Goal: Task Accomplishment & Management: Manage account settings

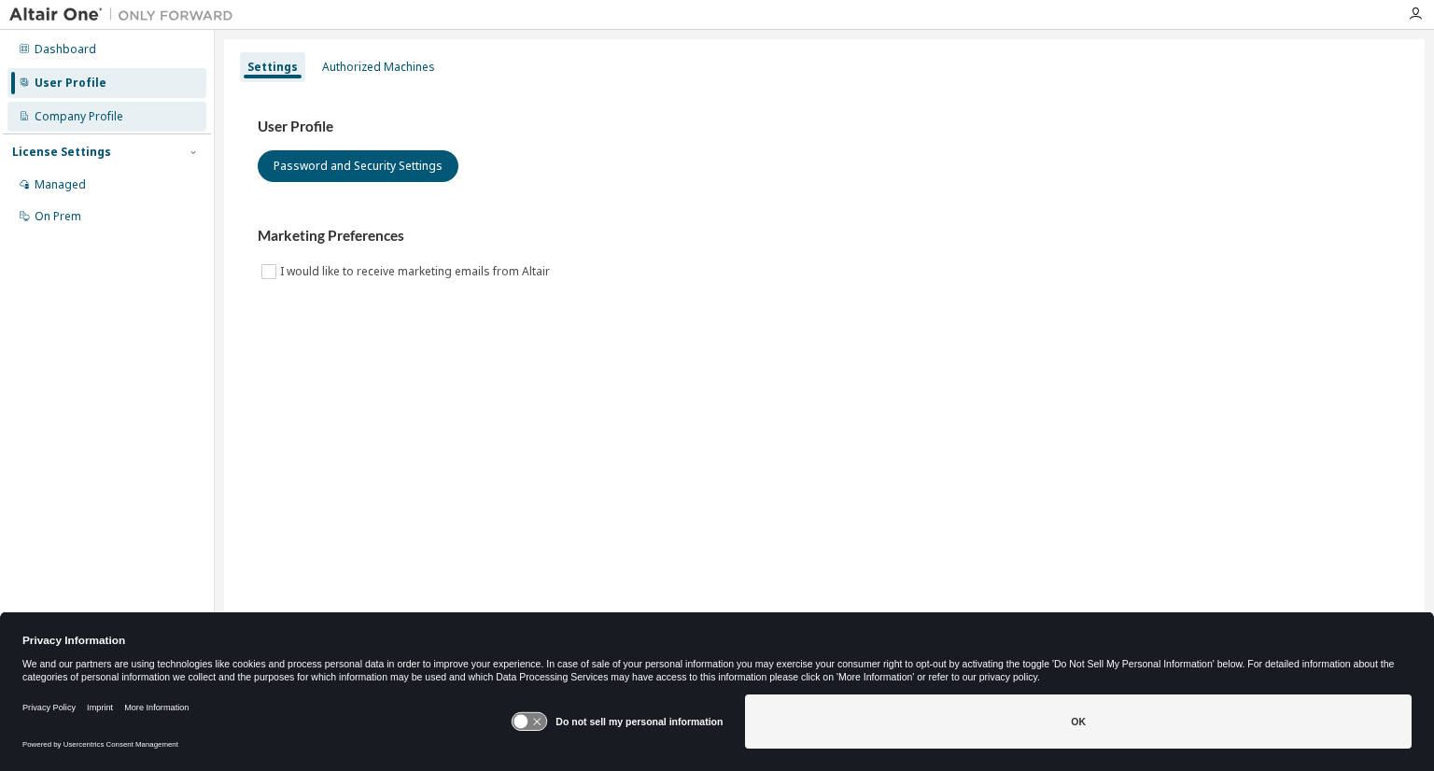
click at [106, 119] on div "Company Profile" at bounding box center [79, 116] width 89 height 15
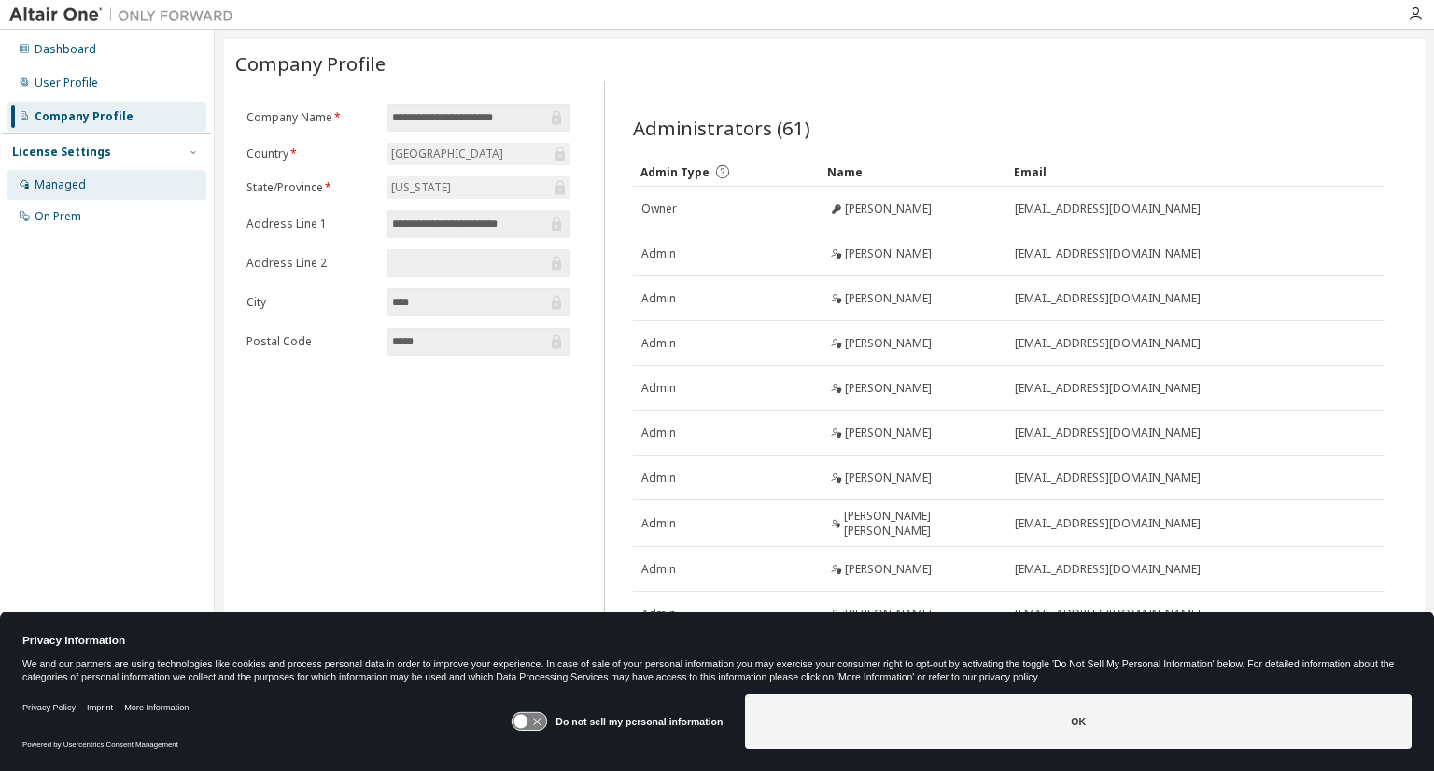
click at [78, 189] on div "Managed" at bounding box center [60, 184] width 51 height 15
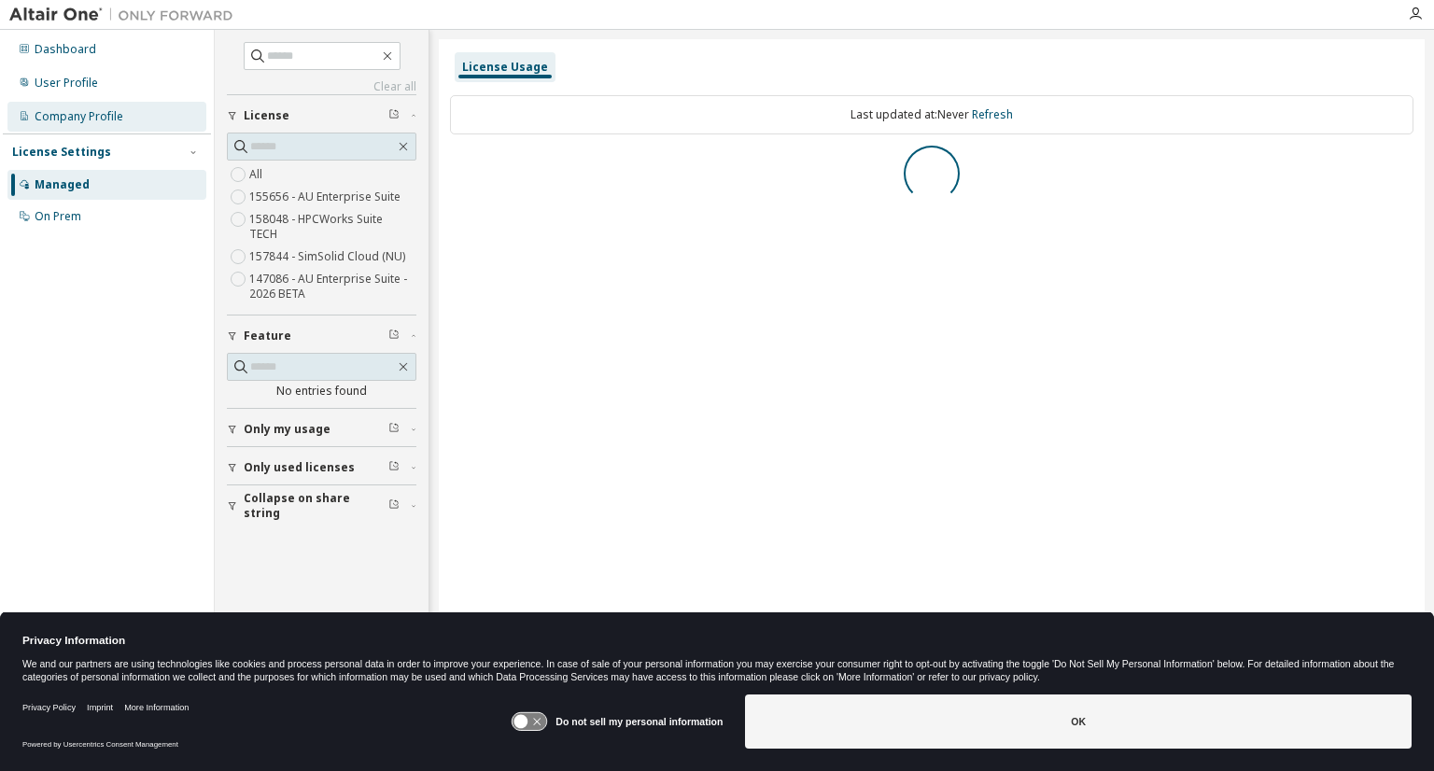
click at [75, 121] on div "Company Profile" at bounding box center [79, 116] width 89 height 15
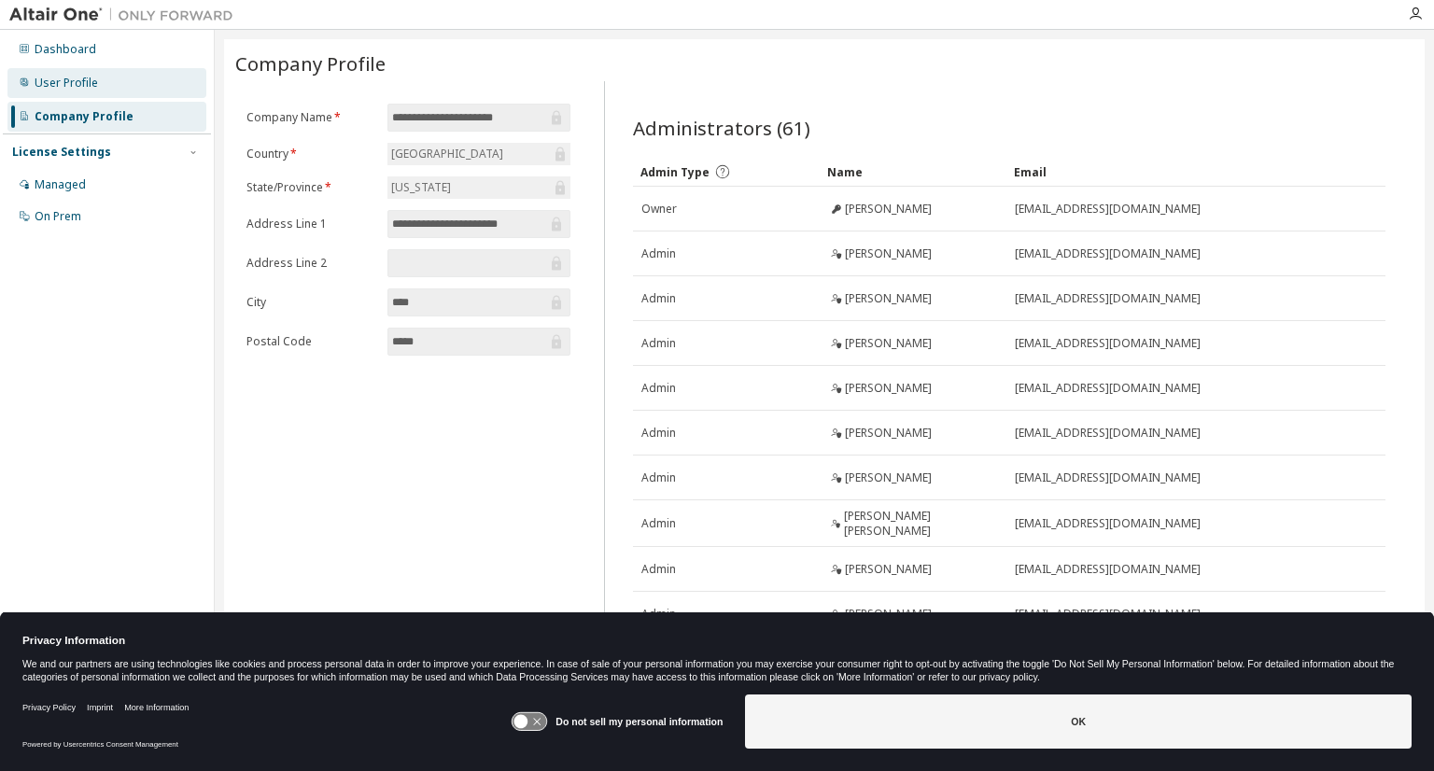
click at [77, 78] on div "User Profile" at bounding box center [66, 83] width 63 height 15
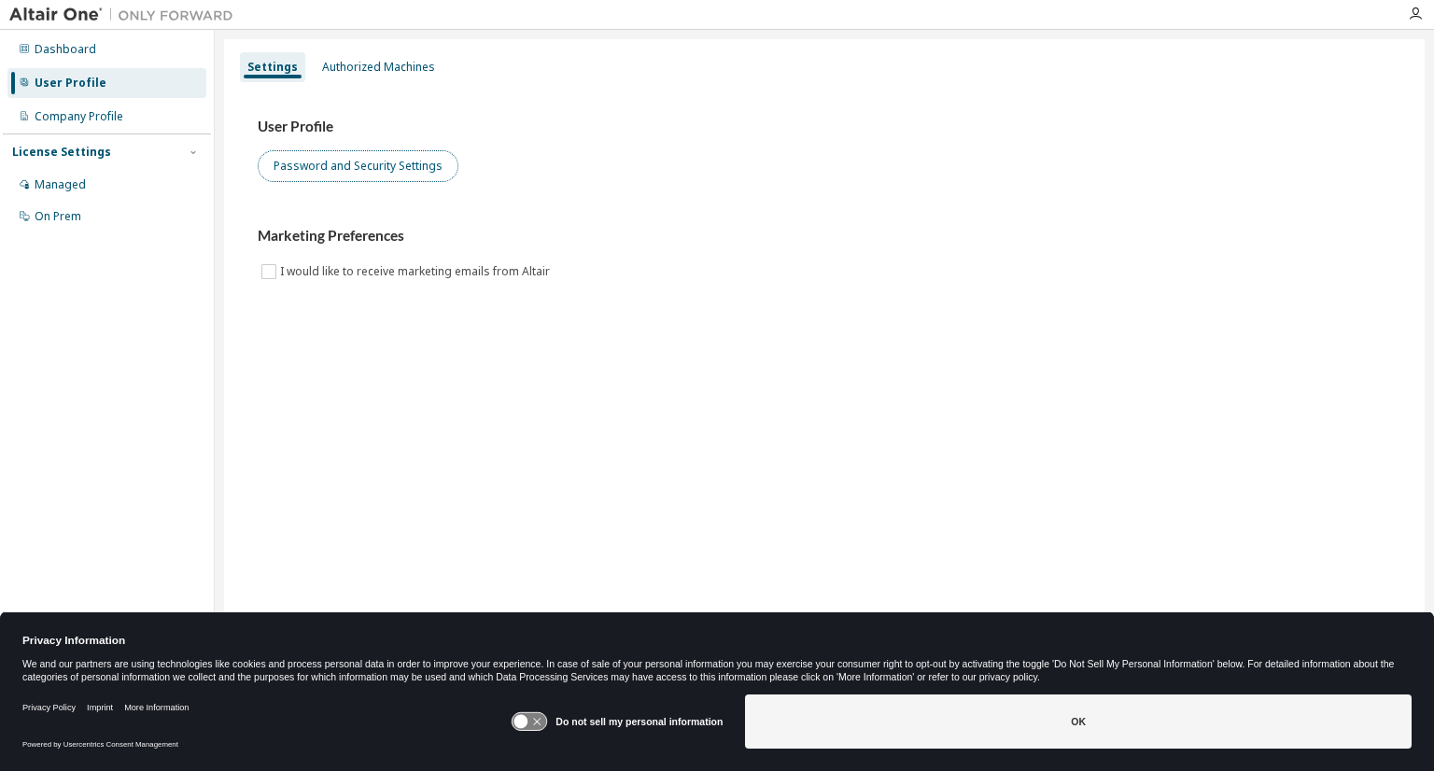
click at [304, 167] on button "Password and Security Settings" at bounding box center [358, 166] width 201 height 32
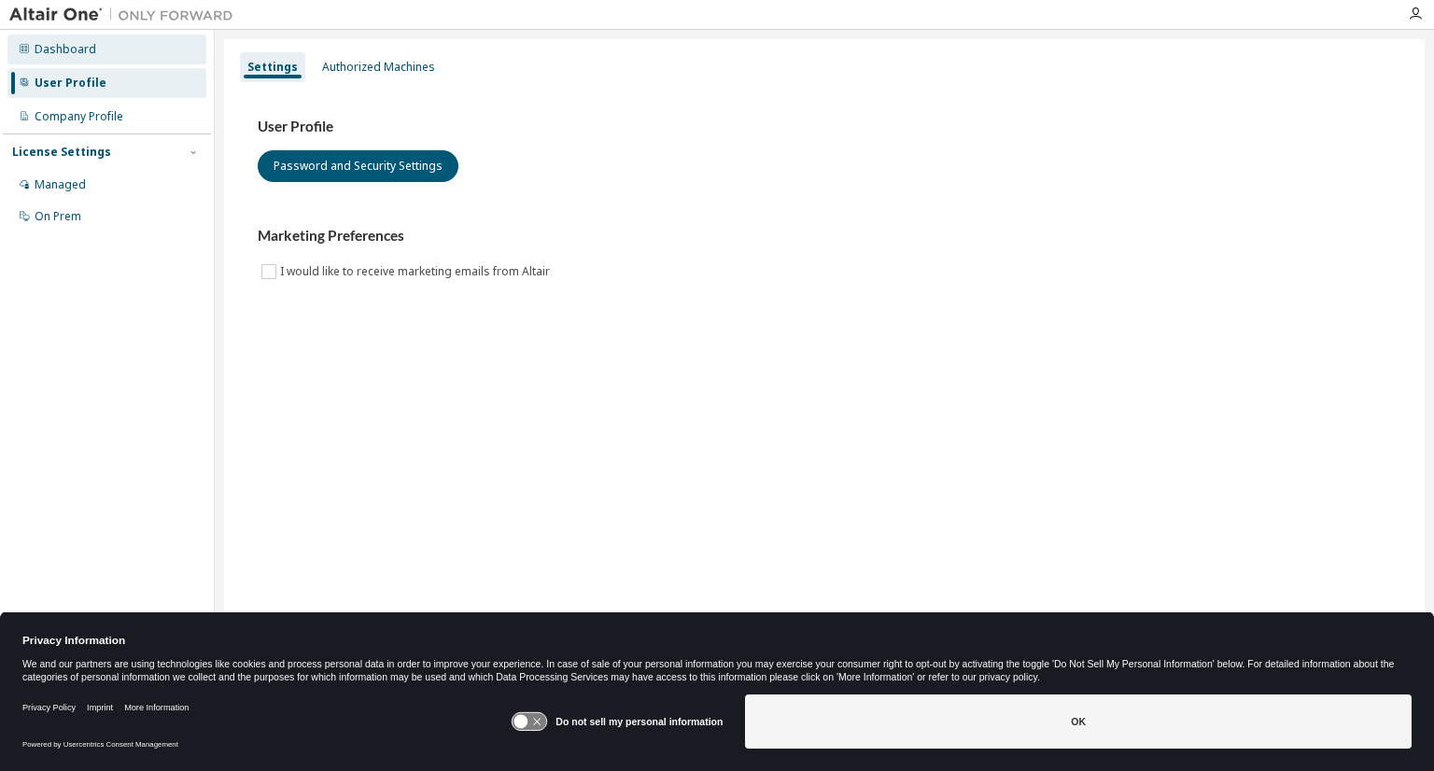
click at [63, 54] on div "Dashboard" at bounding box center [66, 49] width 62 height 15
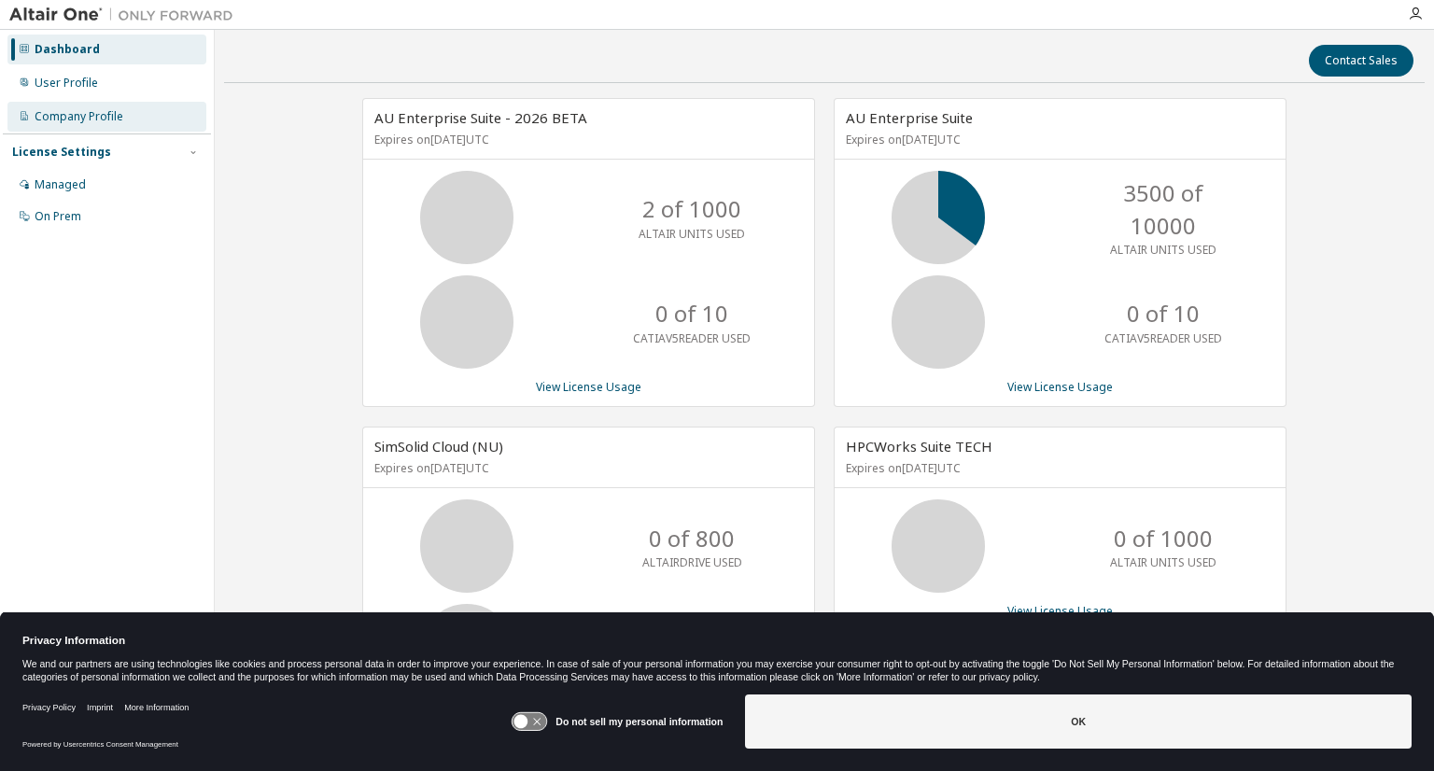
click at [74, 105] on div "Company Profile" at bounding box center [106, 117] width 199 height 30
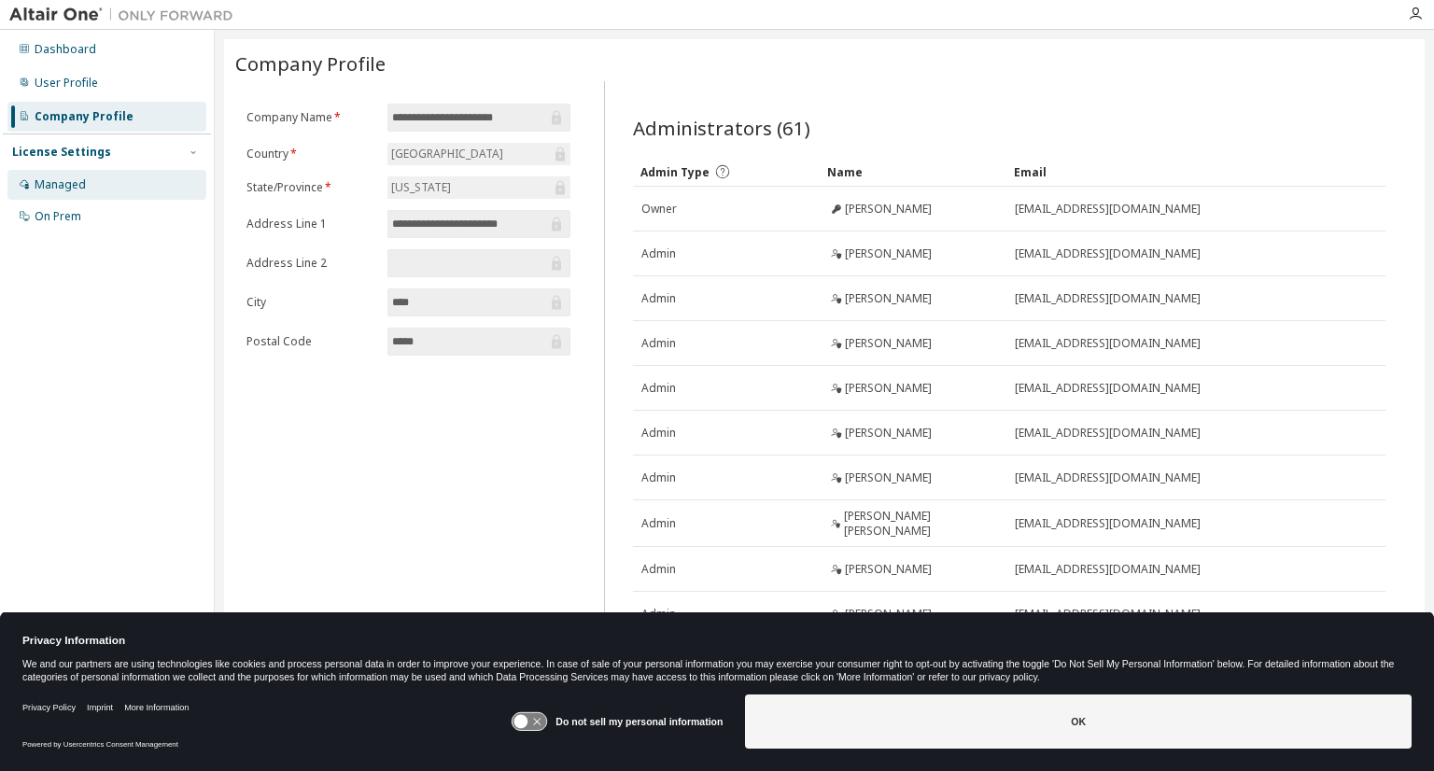
click at [63, 191] on div "Managed" at bounding box center [60, 184] width 51 height 15
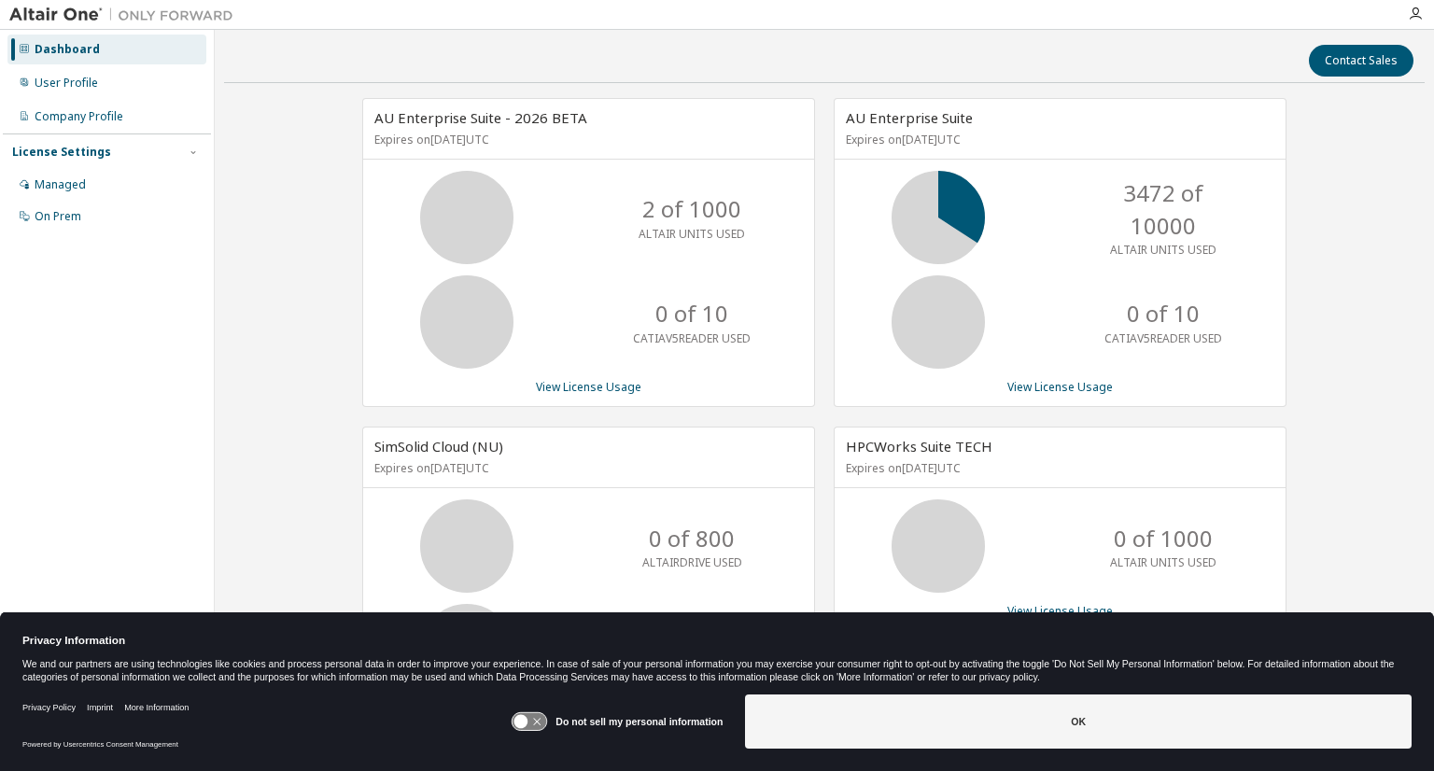
click at [302, 417] on div "AU Enterprise Suite - 2026 BETA Expires on October 31, 2025 UTC 2 of 1000 ALTAI…" at bounding box center [824, 479] width 1201 height 762
drag, startPoint x: 880, startPoint y: 140, endPoint x: 1008, endPoint y: 135, distance: 128.0
click at [1006, 135] on p "Expires on June 30, 2026 UTC" at bounding box center [1058, 140] width 424 height 16
click at [1124, 210] on p "3561 of 10000" at bounding box center [1163, 209] width 149 height 64
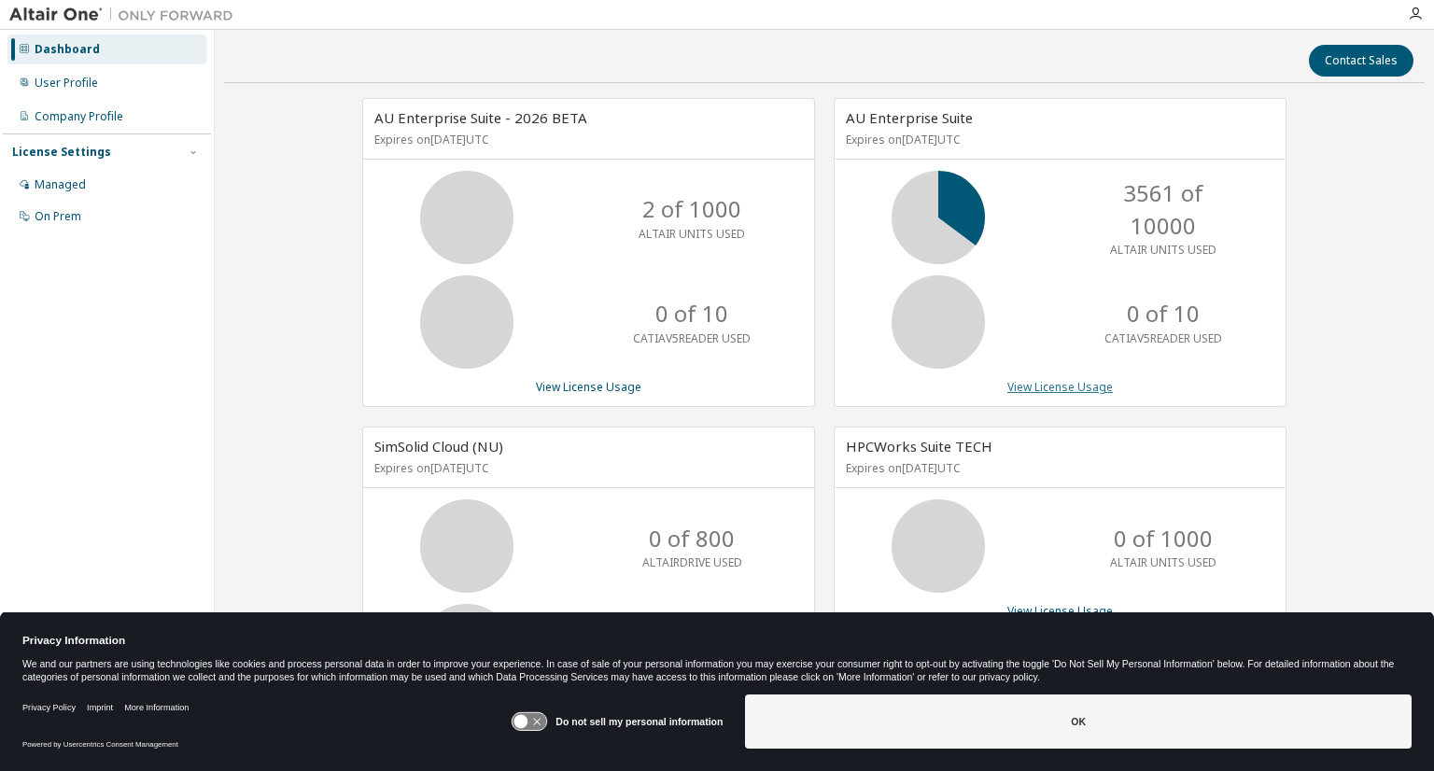
click at [1084, 389] on link "View License Usage" at bounding box center [1059, 387] width 105 height 16
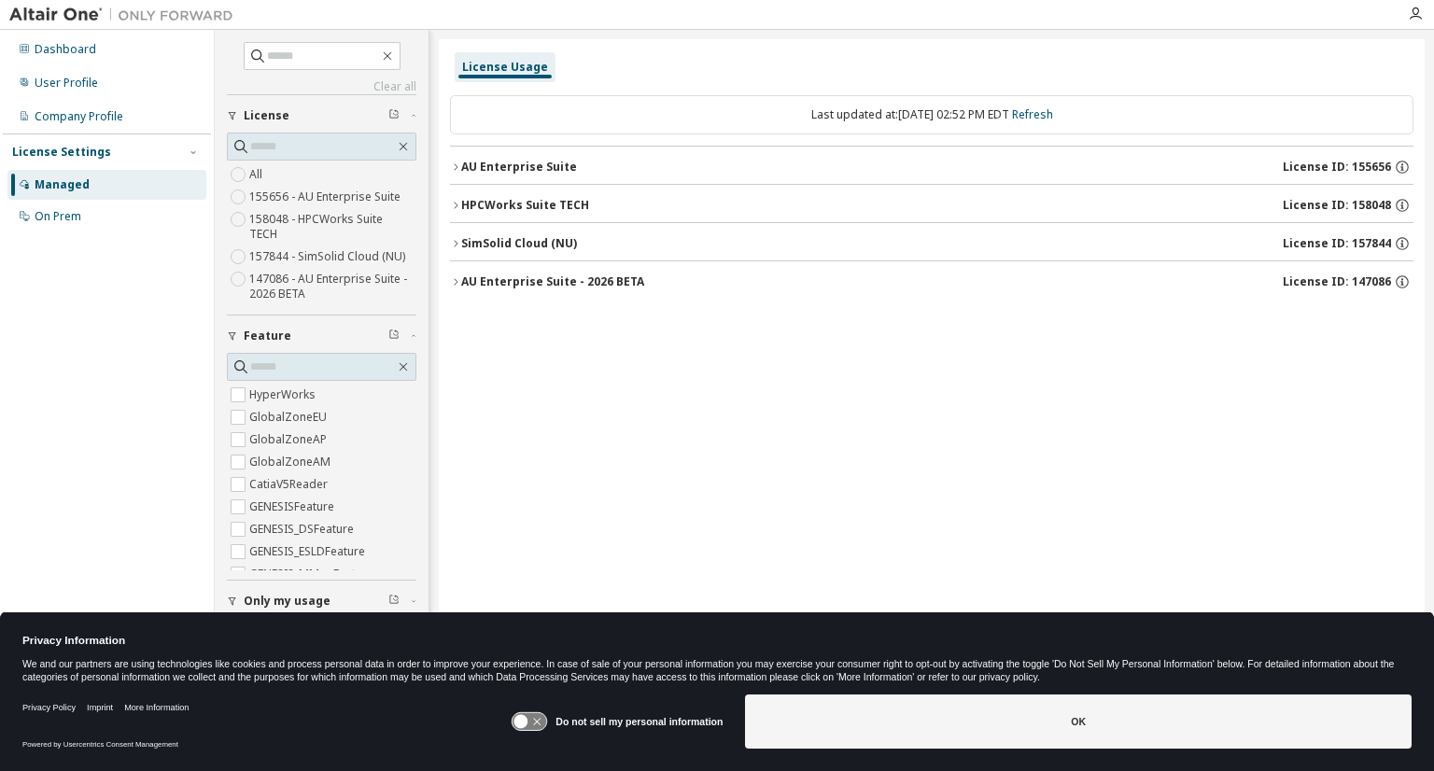
click at [457, 165] on icon "button" at bounding box center [455, 167] width 11 height 11
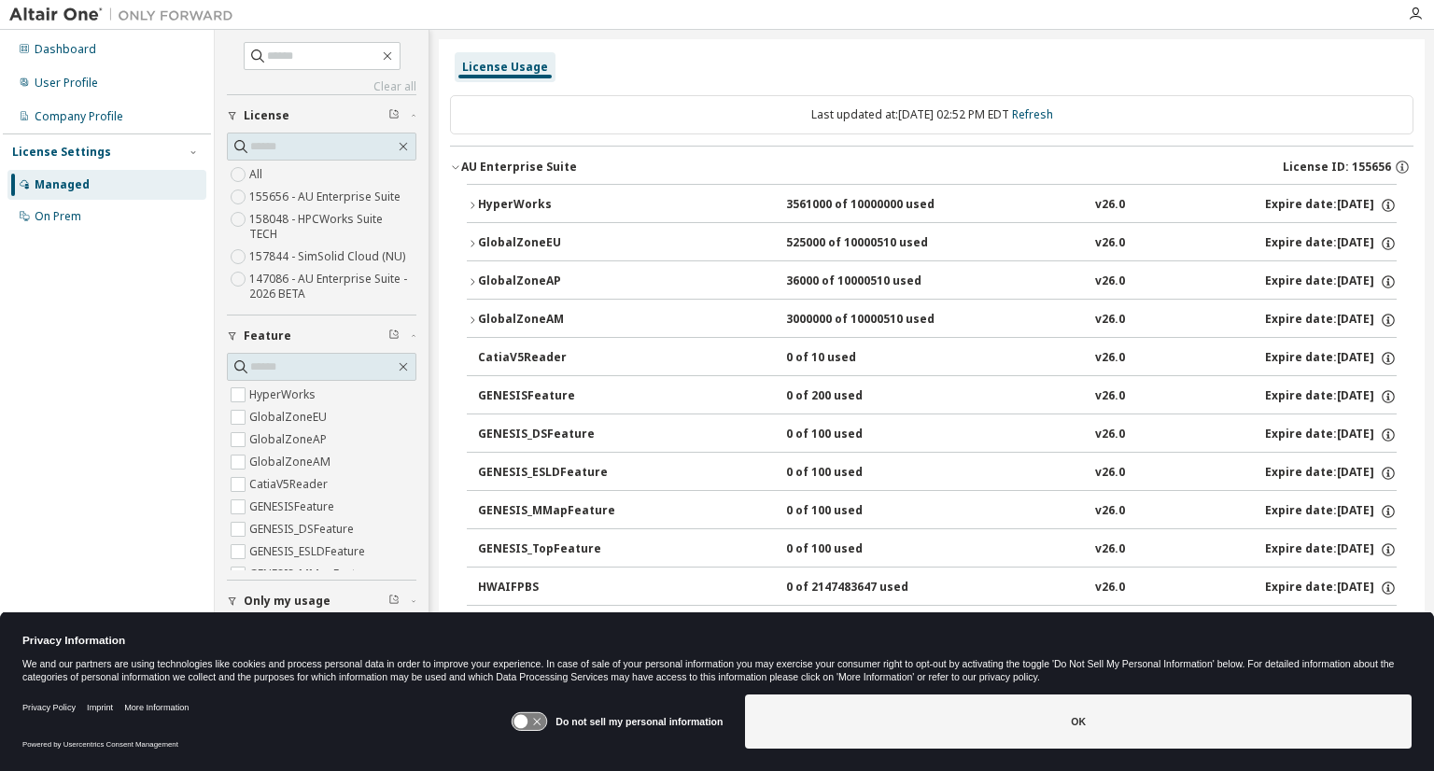
click at [469, 203] on icon "button" at bounding box center [472, 205] width 11 height 11
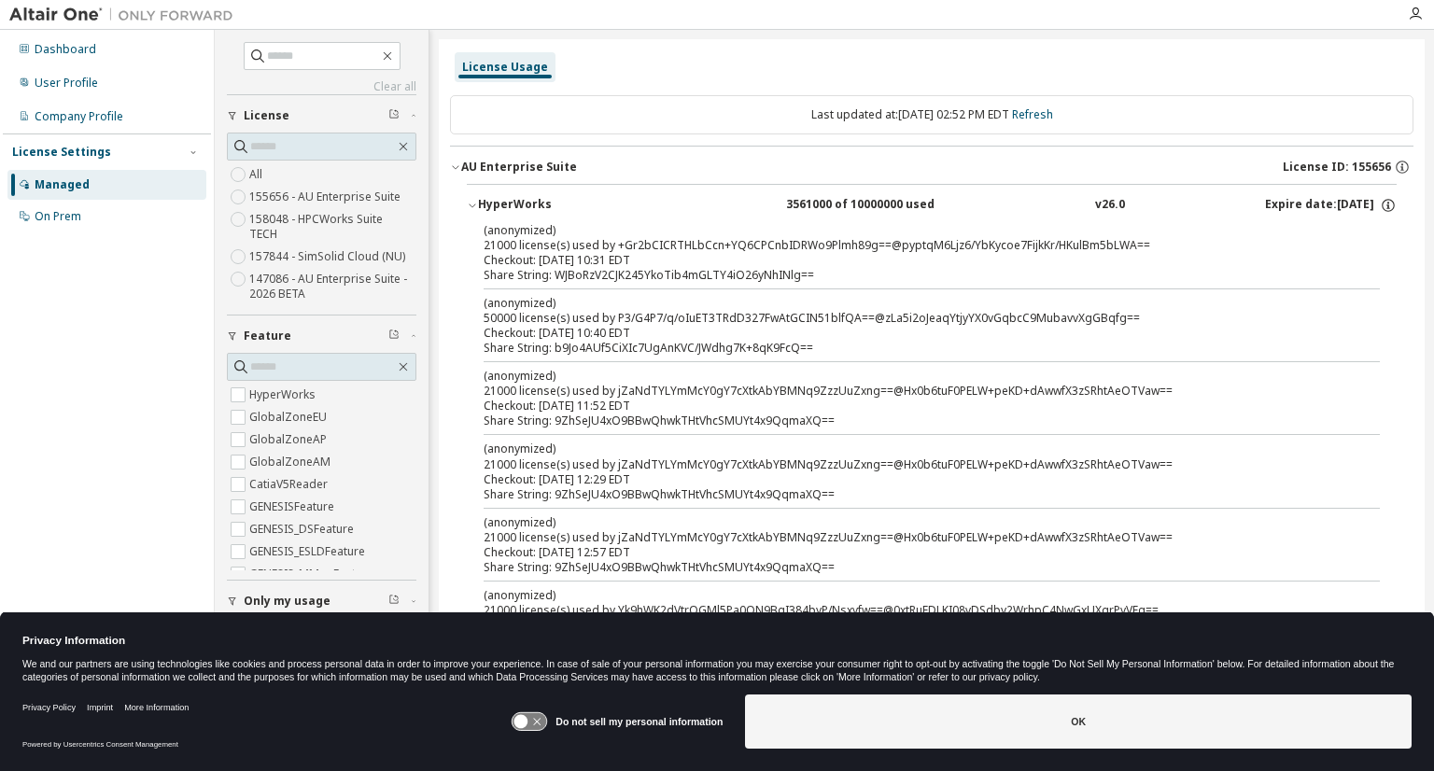
click at [469, 203] on icon "button" at bounding box center [472, 205] width 11 height 11
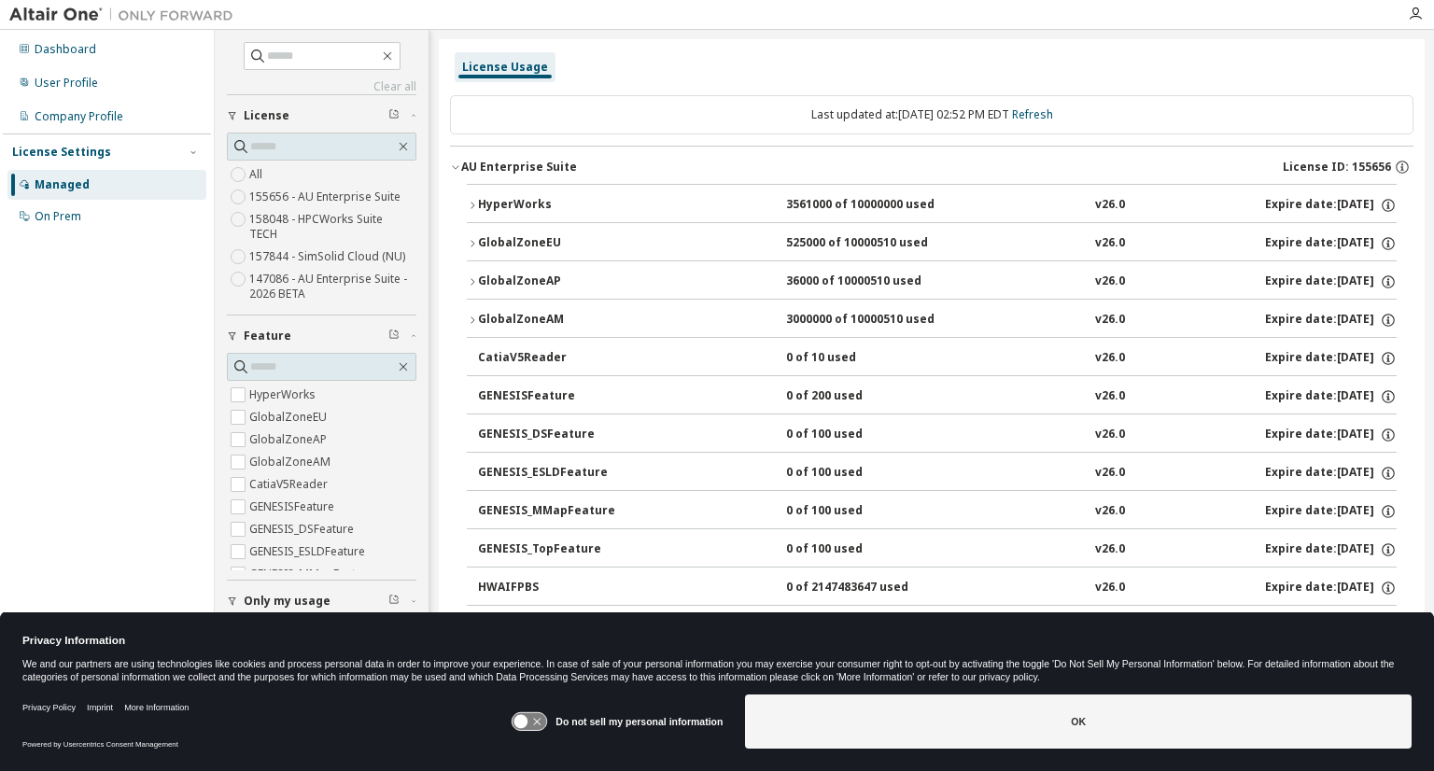
click at [469, 203] on icon "button" at bounding box center [472, 205] width 11 height 11
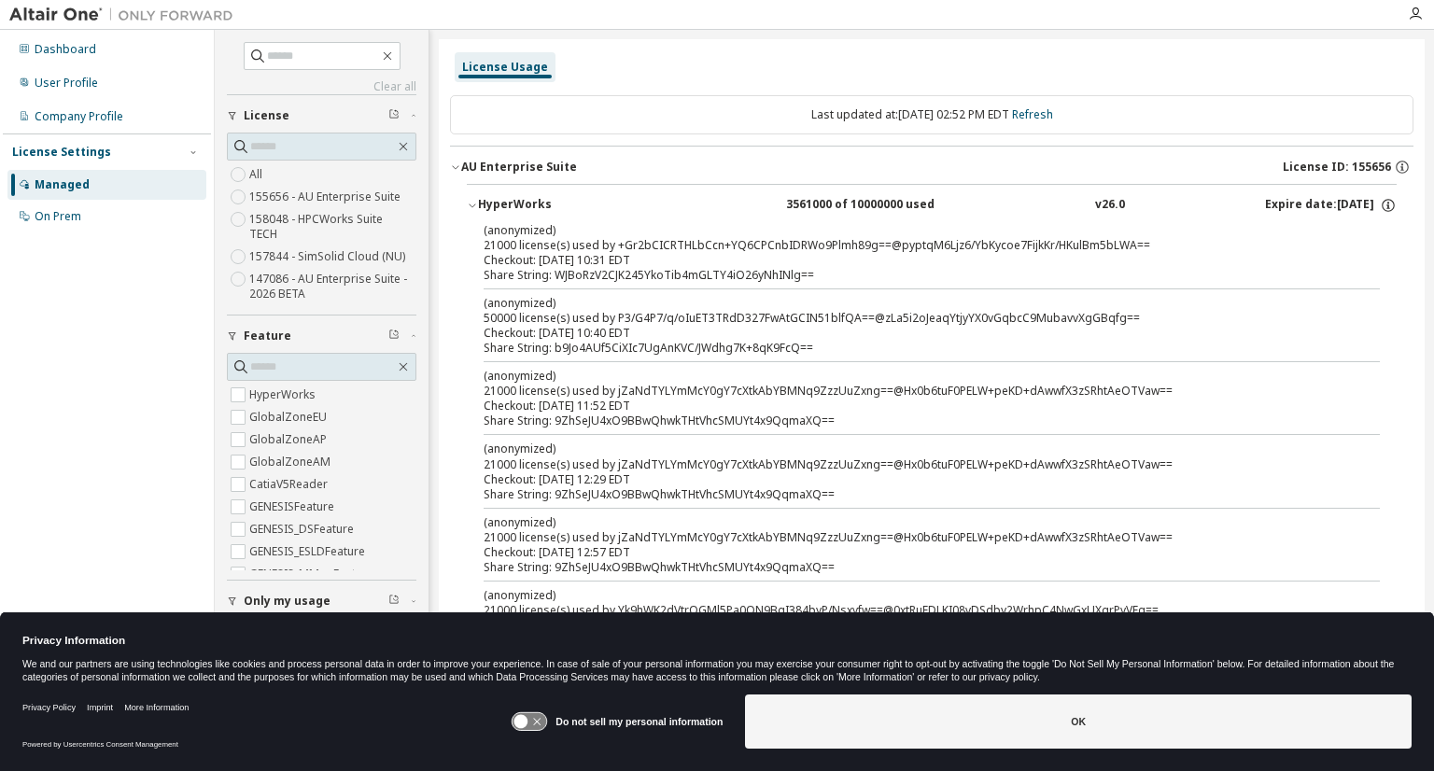
click at [469, 203] on icon "button" at bounding box center [472, 205] width 11 height 11
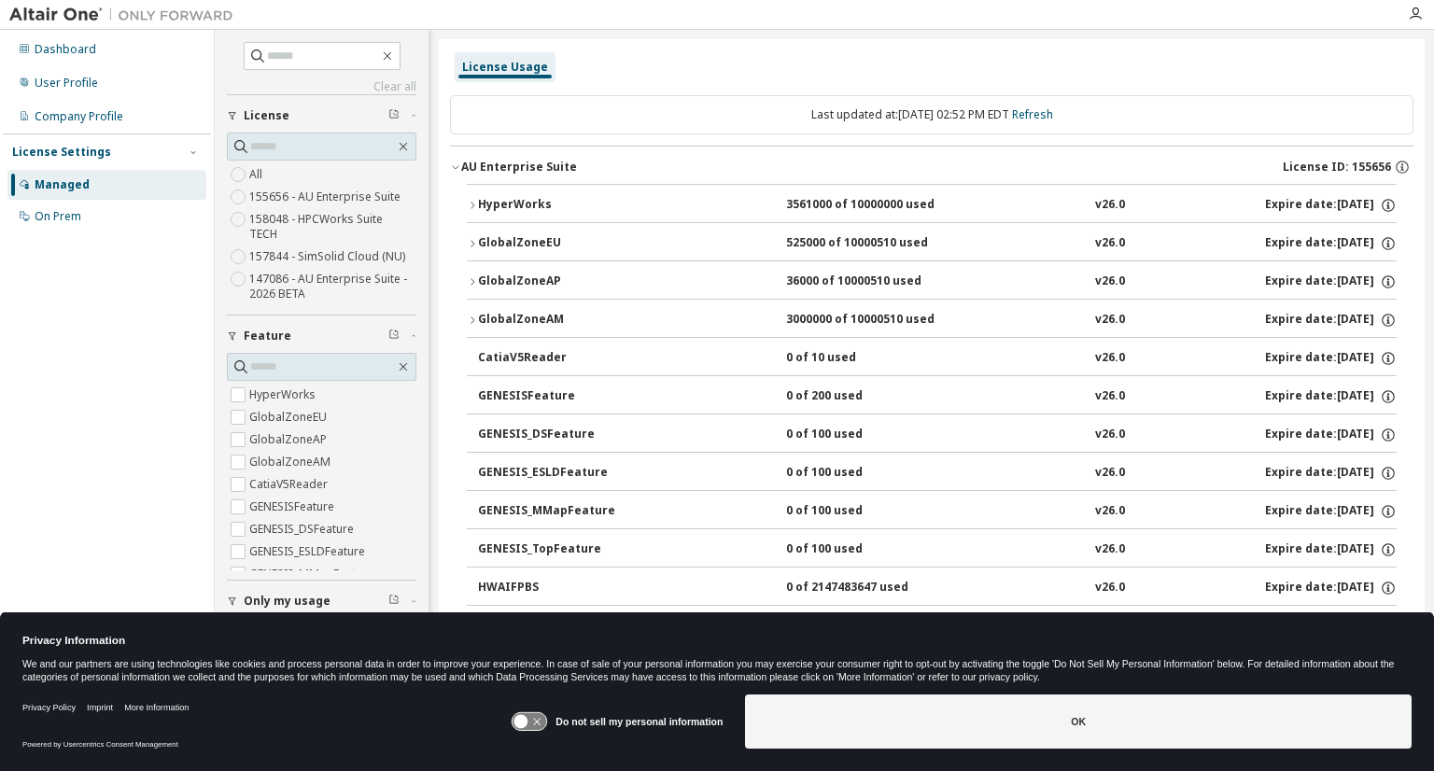
click at [79, 184] on div "Managed" at bounding box center [62, 184] width 55 height 15
click at [75, 222] on div "On Prem" at bounding box center [58, 216] width 47 height 15
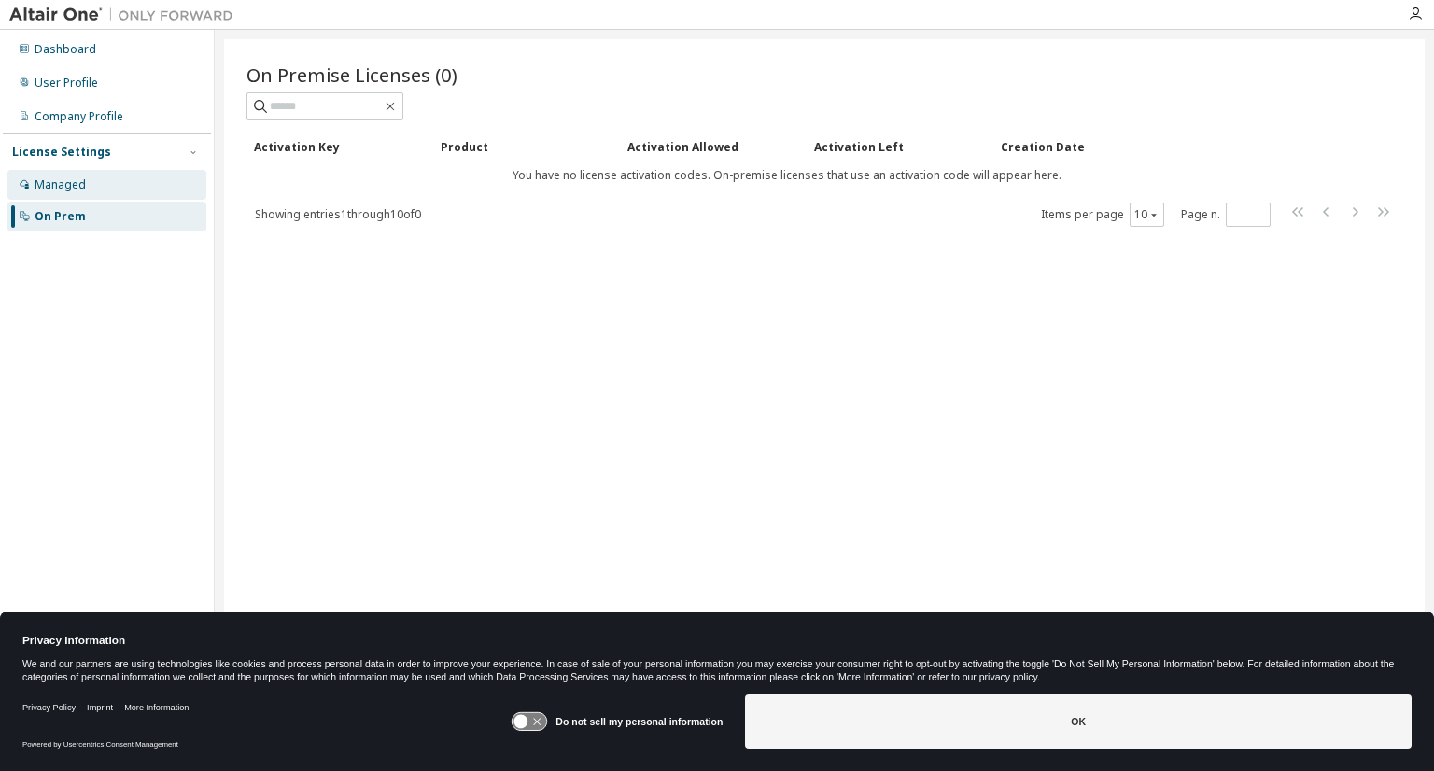
click at [68, 195] on div "Managed" at bounding box center [106, 185] width 199 height 30
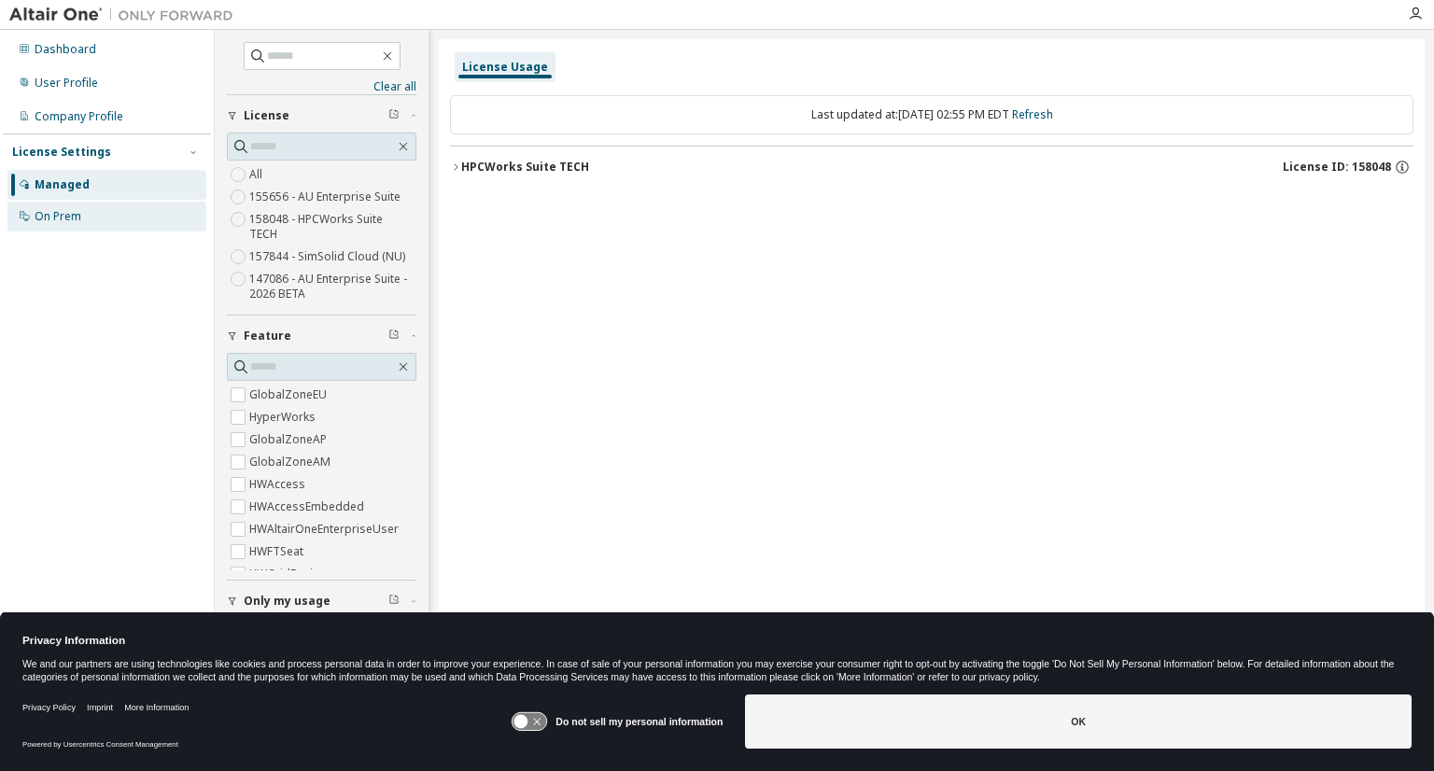
click at [47, 221] on div "On Prem" at bounding box center [58, 216] width 47 height 15
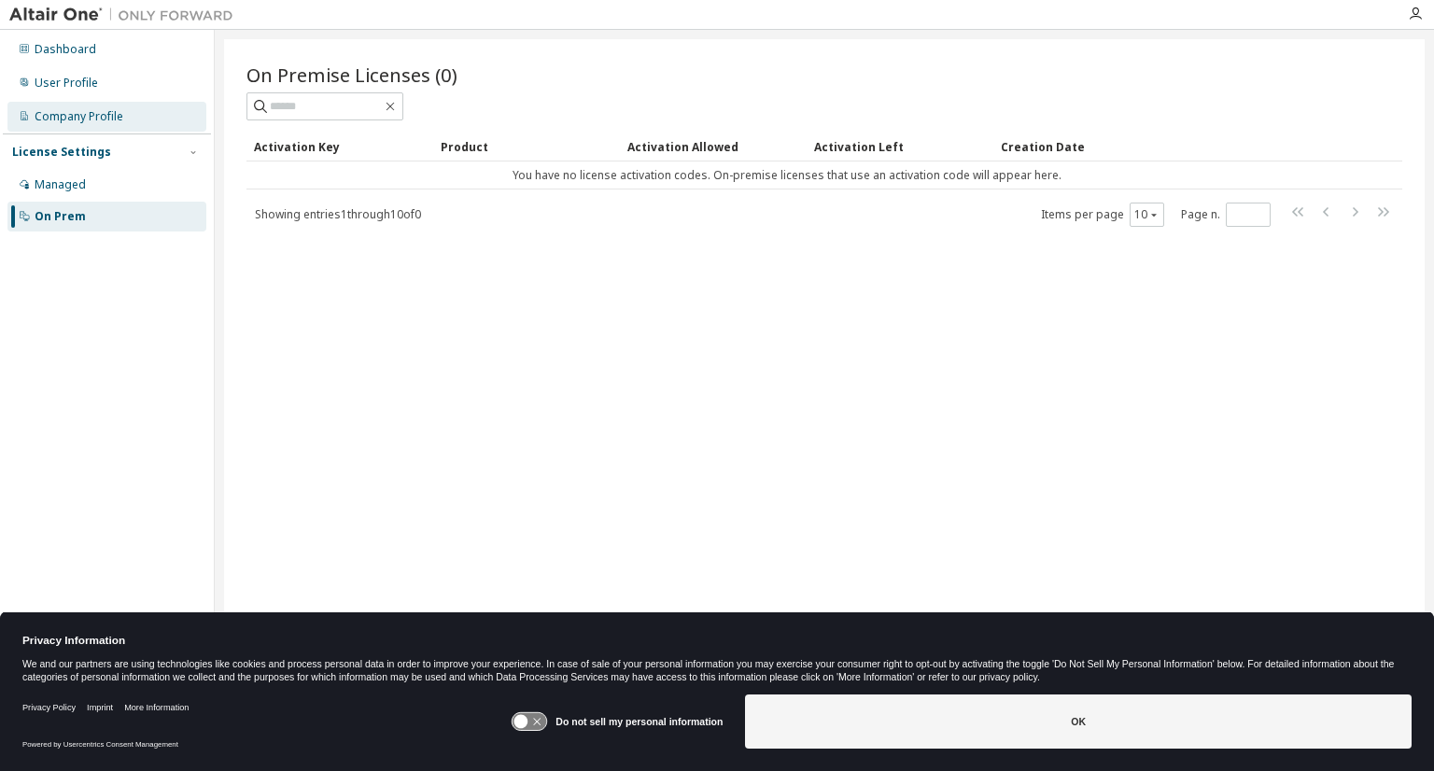
click at [77, 116] on div "Company Profile" at bounding box center [79, 116] width 89 height 15
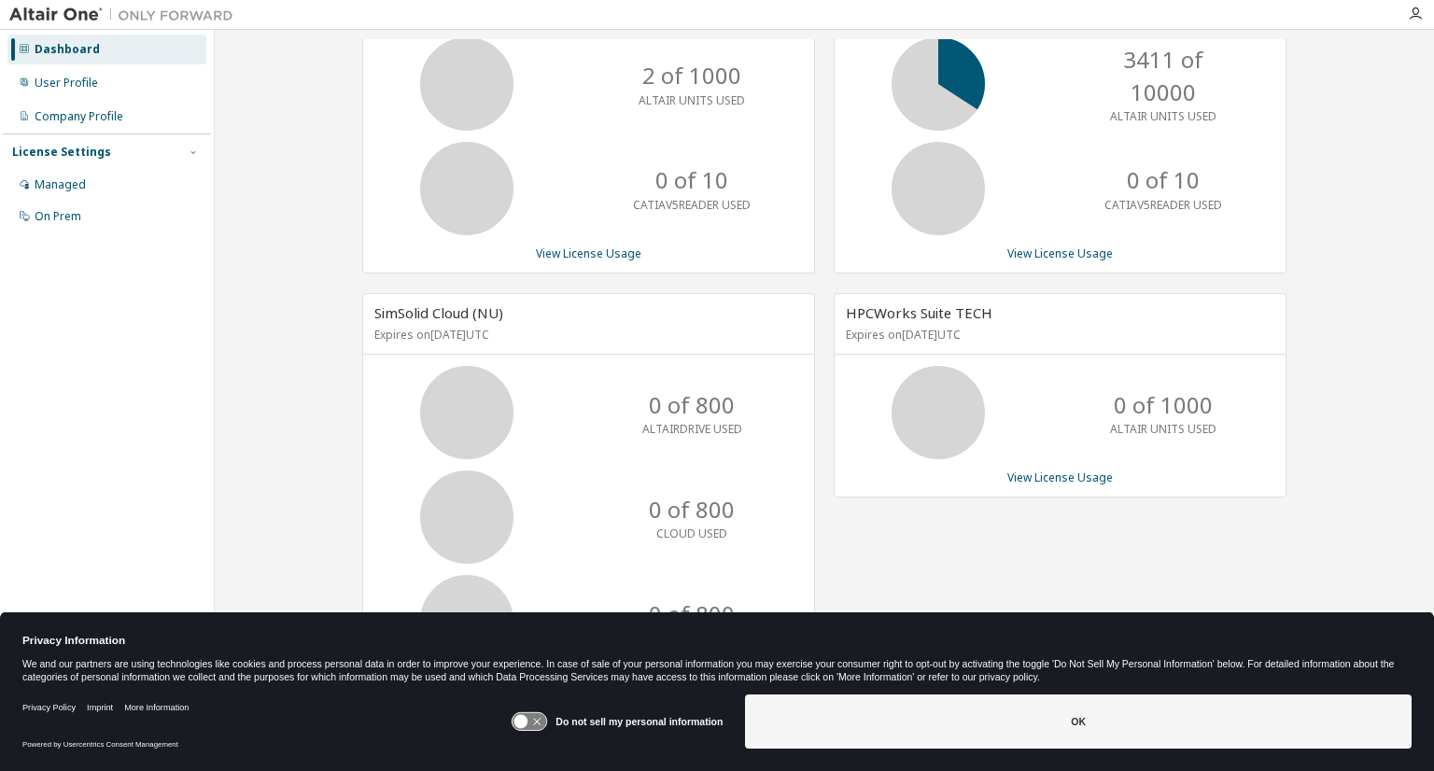
scroll to position [148, 0]
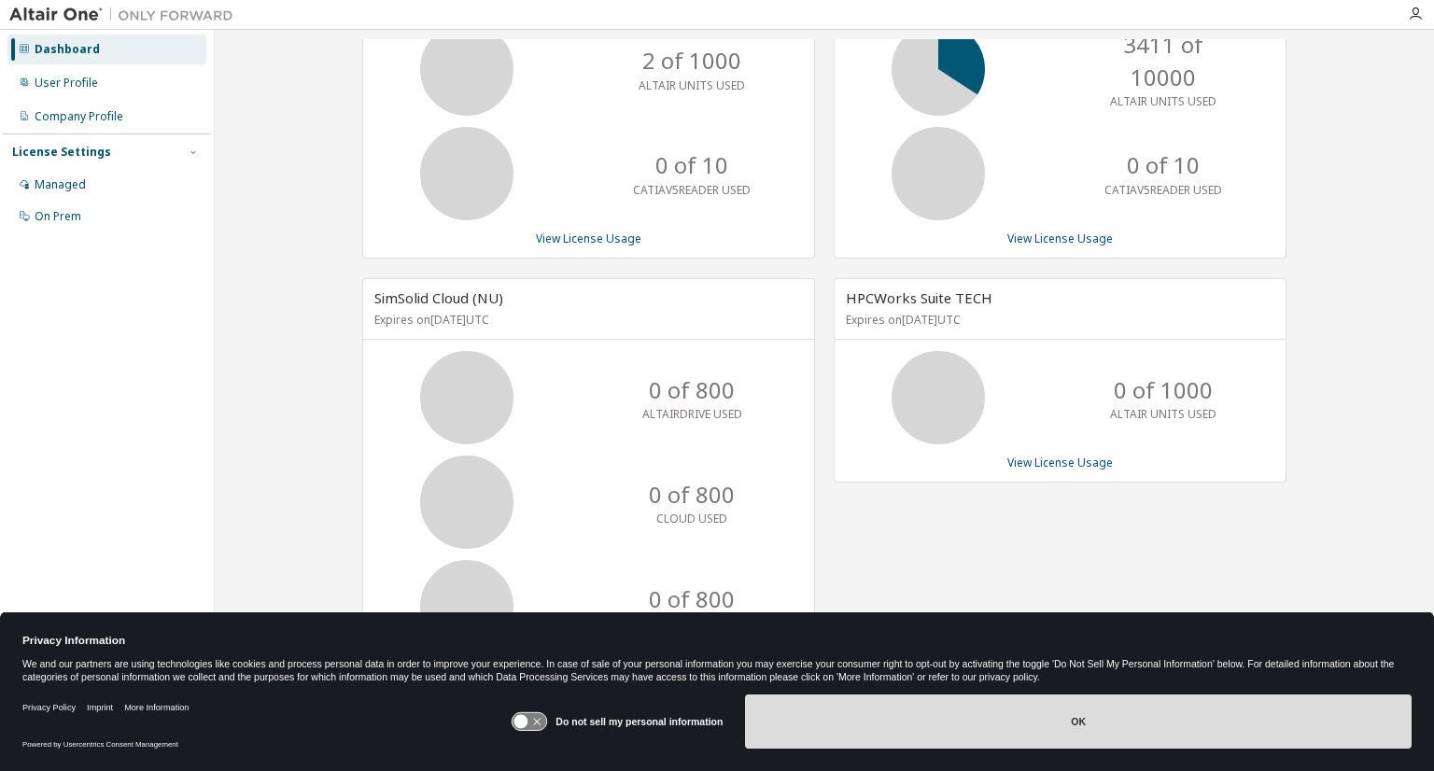
click at [892, 732] on button "OK" at bounding box center [1078, 722] width 667 height 54
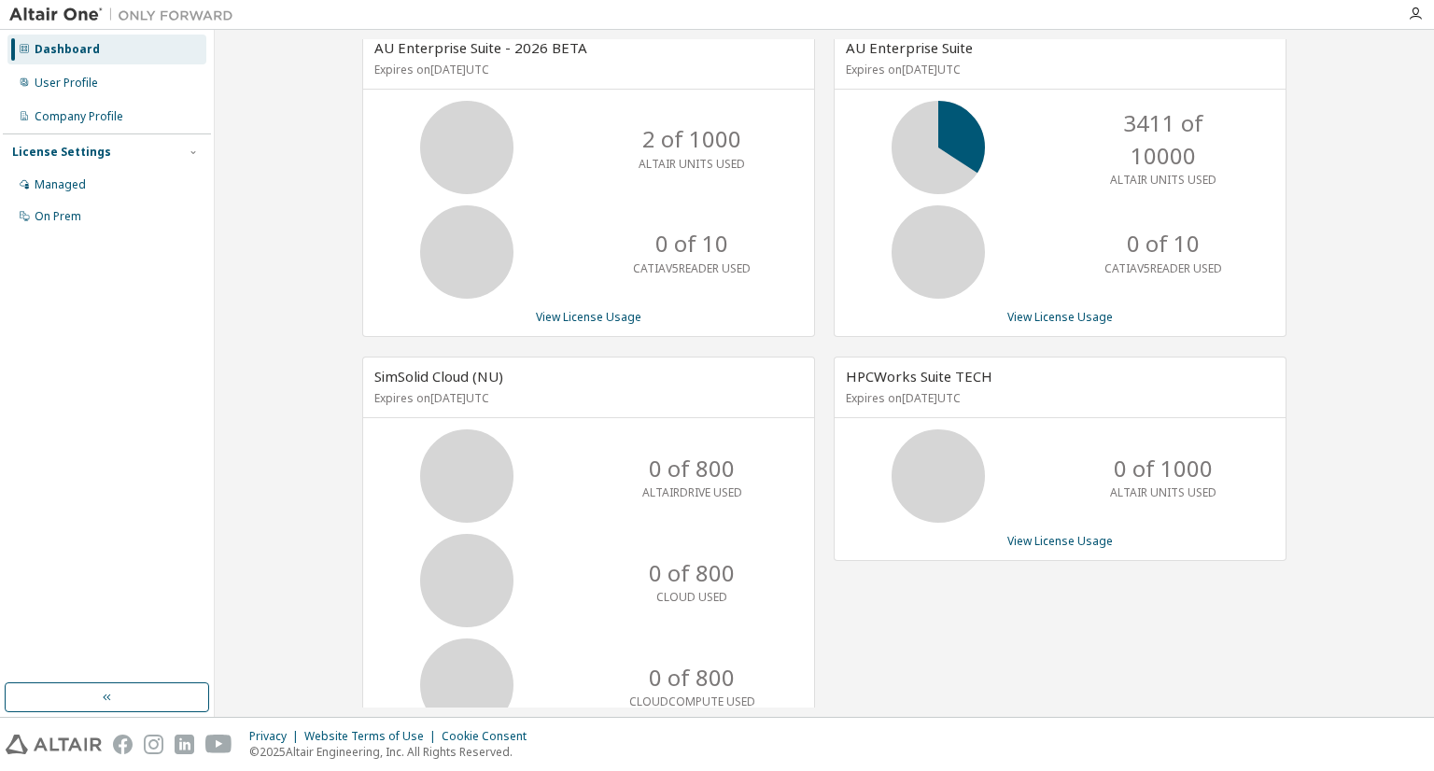
scroll to position [0, 0]
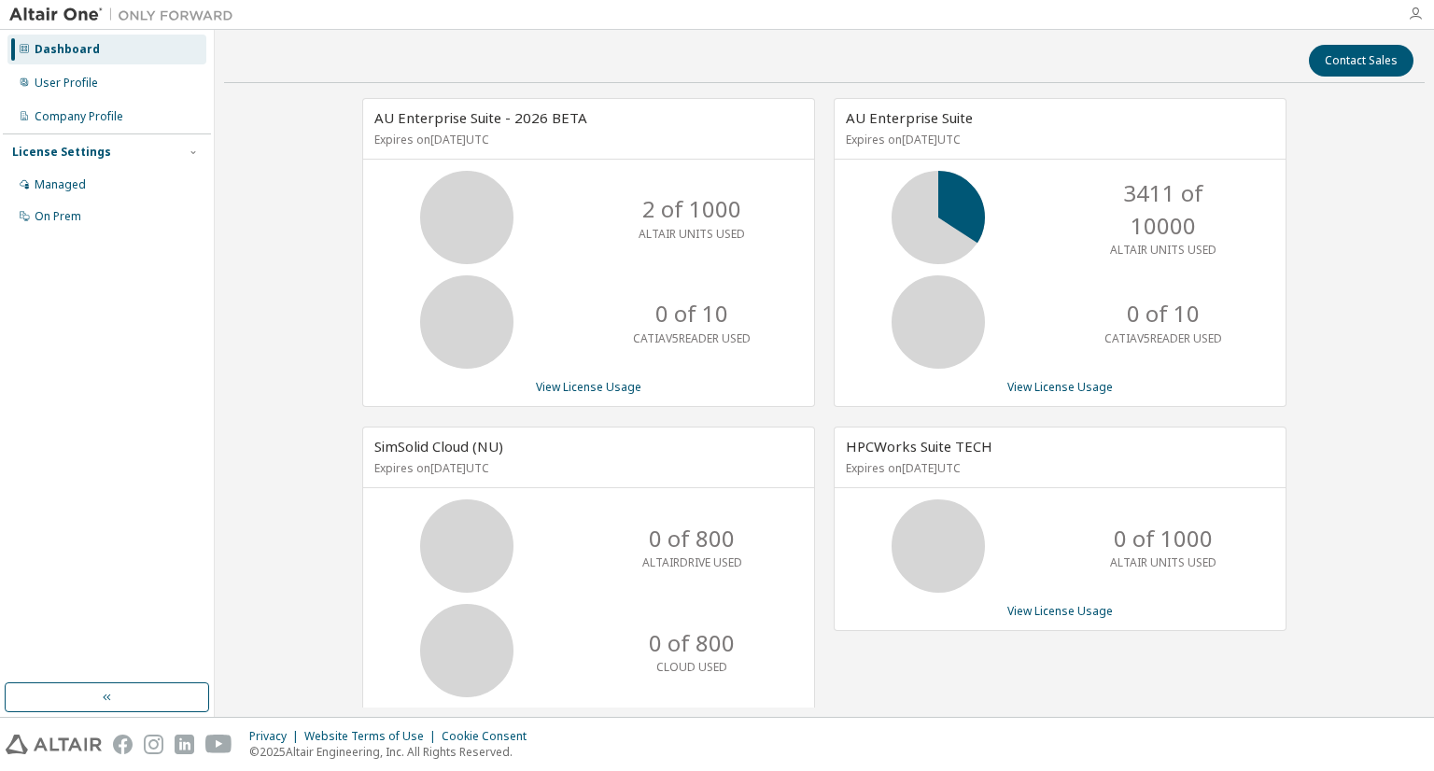
click at [1417, 16] on icon "button" at bounding box center [1415, 14] width 15 height 15
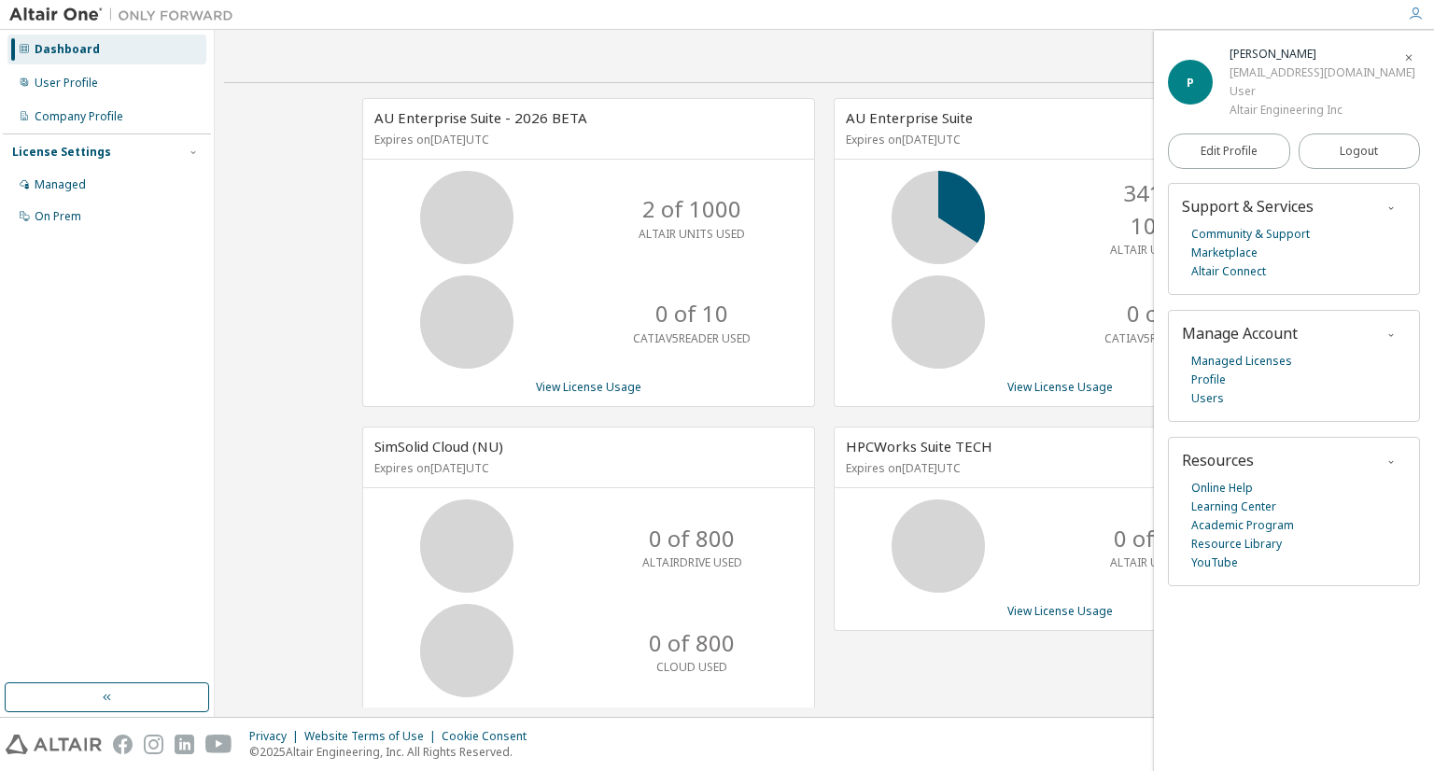
click at [1076, 74] on div "Contact Sales" at bounding box center [824, 61] width 1178 height 32
click at [50, 82] on div "User Profile" at bounding box center [66, 83] width 63 height 15
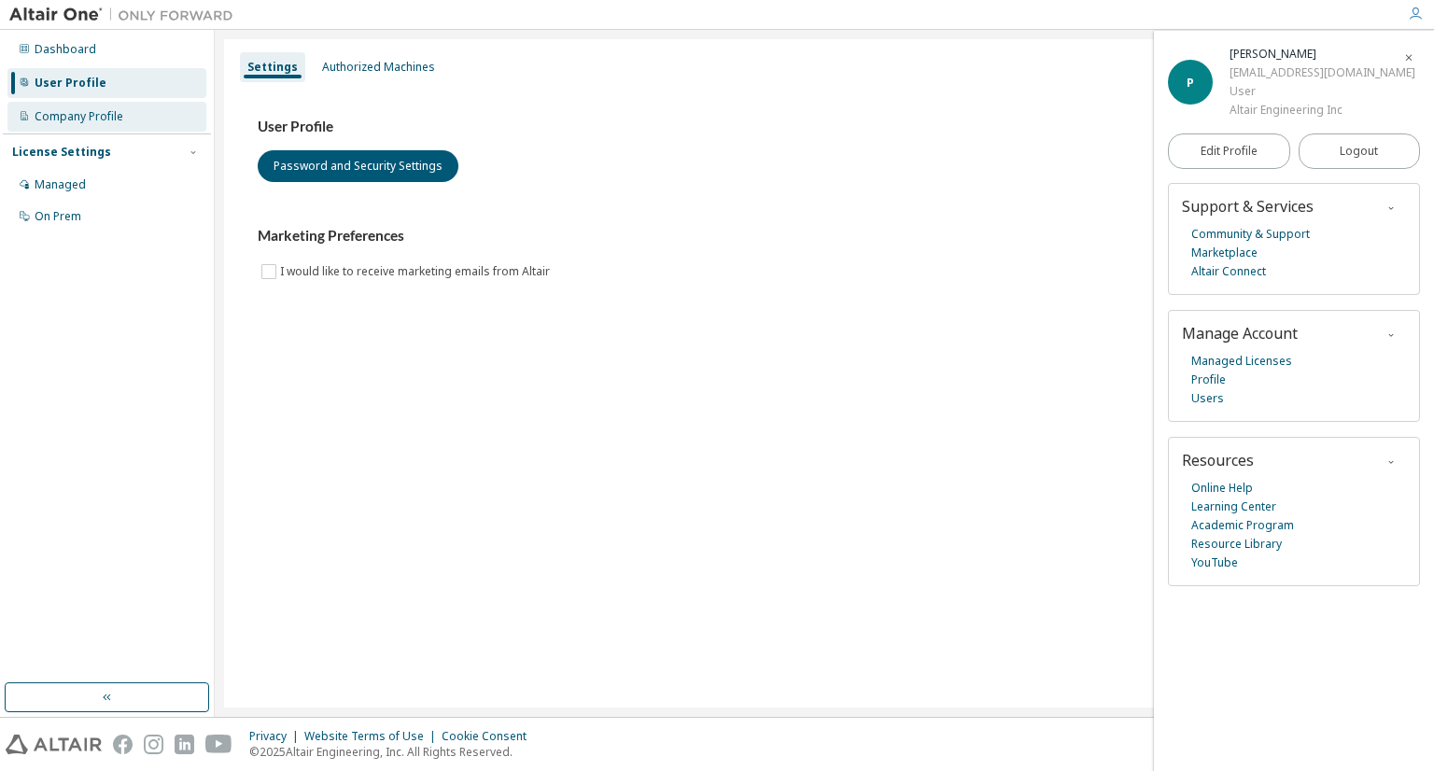
click at [61, 120] on div "Company Profile" at bounding box center [79, 116] width 89 height 15
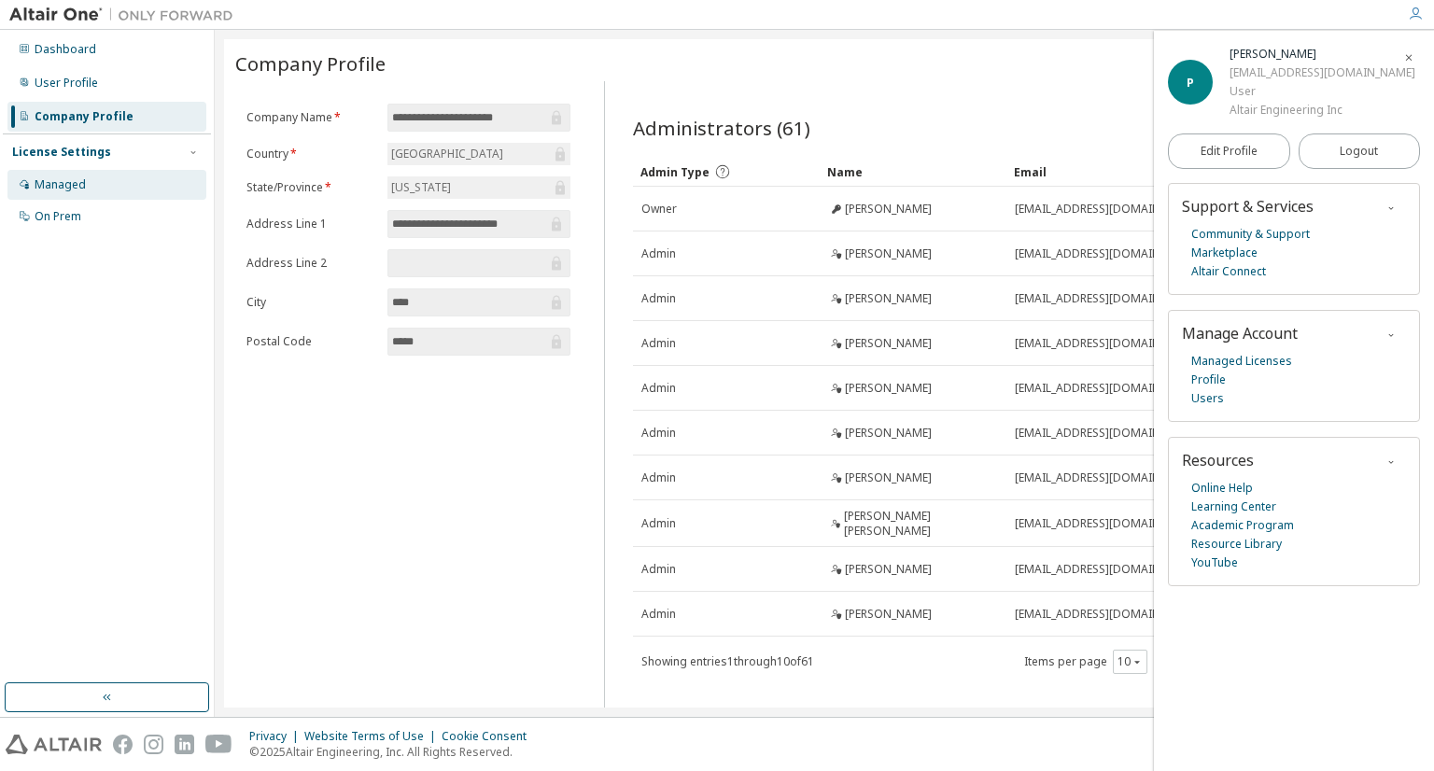
click at [57, 181] on div "Managed" at bounding box center [60, 184] width 51 height 15
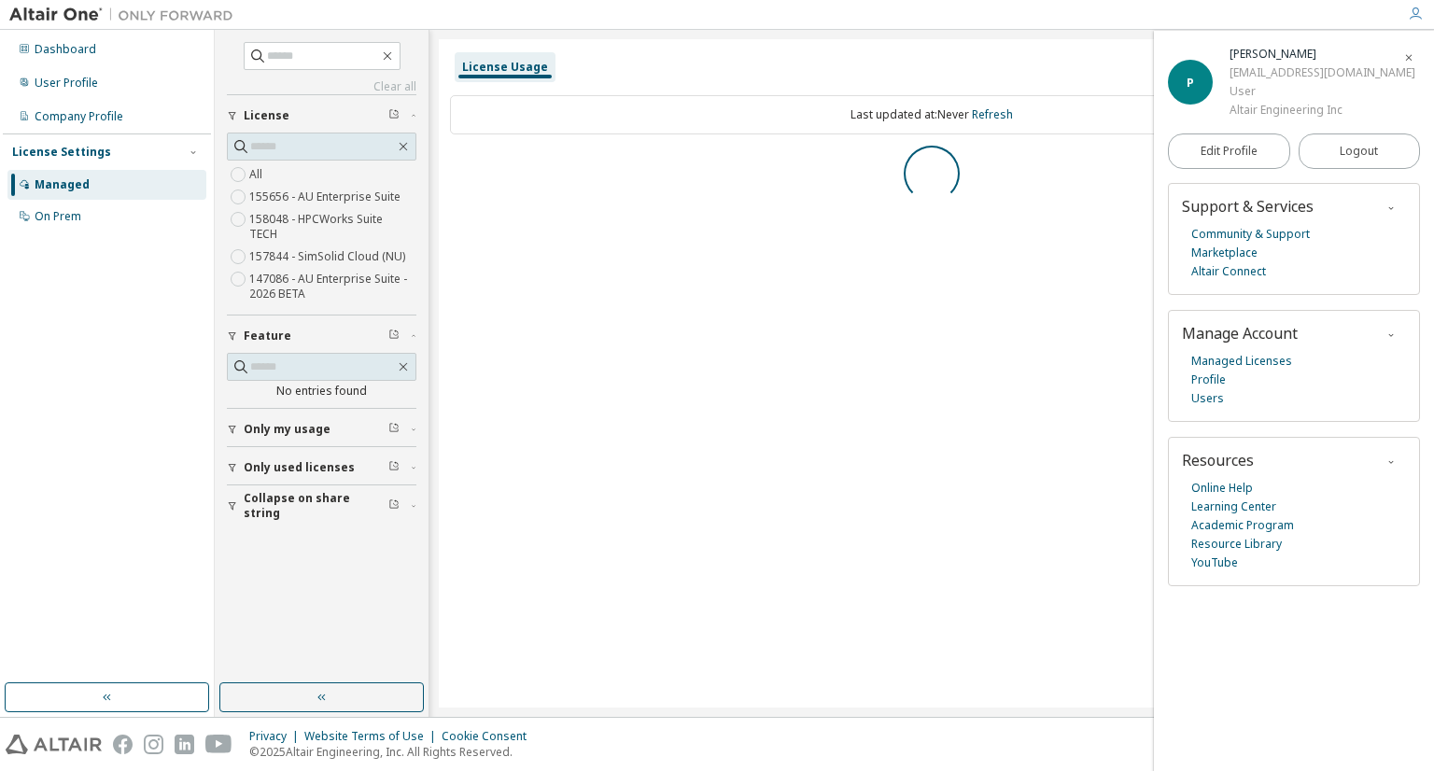
click at [1404, 60] on icon "button" at bounding box center [1408, 57] width 11 height 11
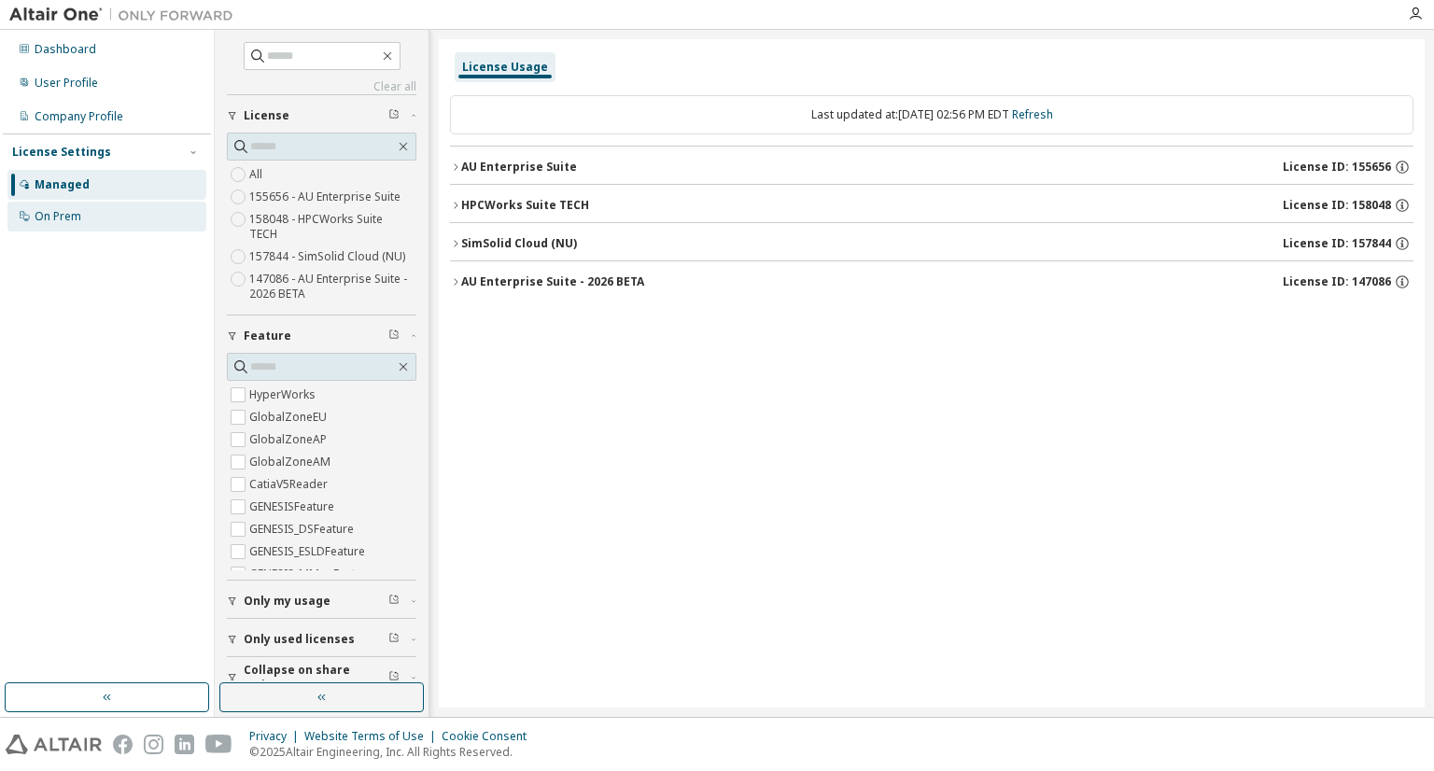
click at [65, 218] on div "On Prem" at bounding box center [58, 216] width 47 height 15
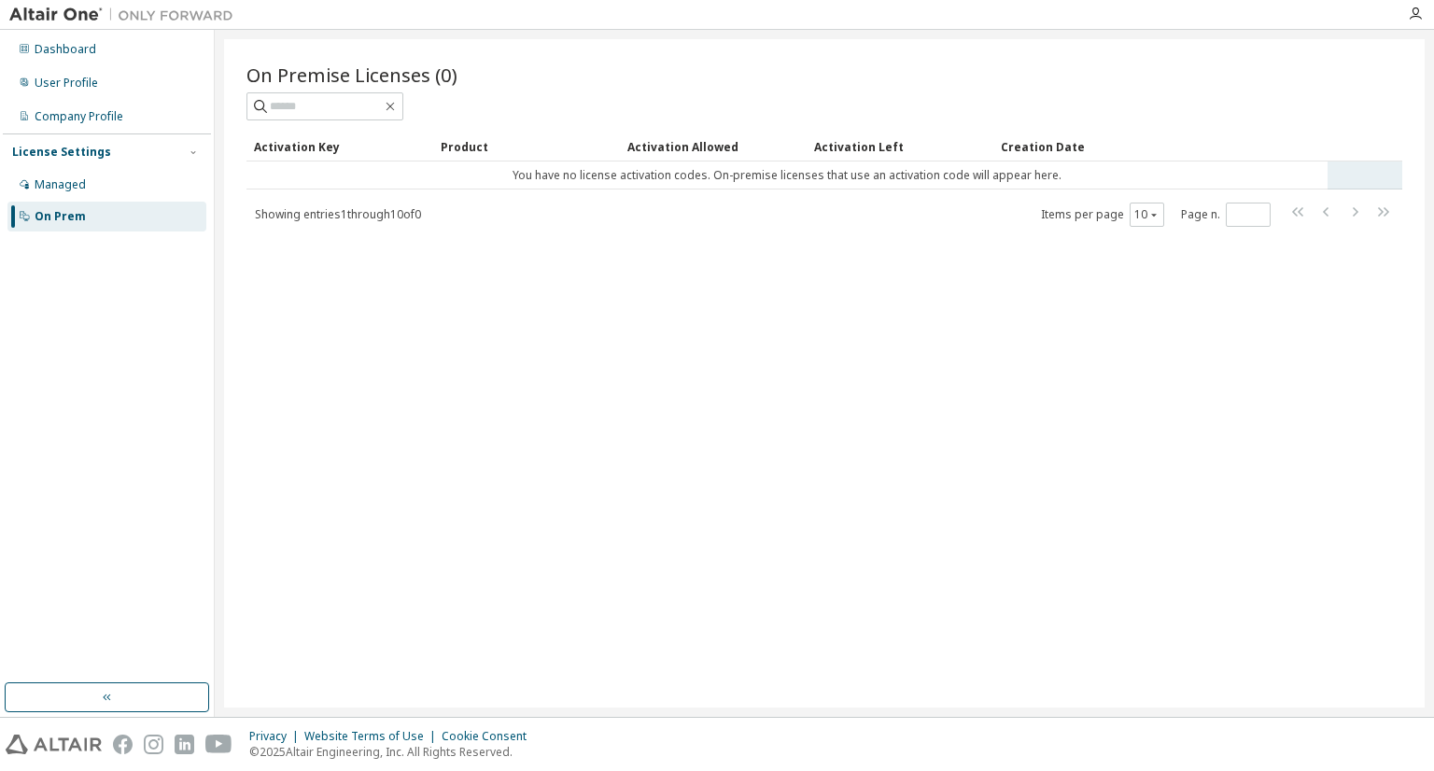
click at [991, 184] on td "You have no license activation codes. On-premise licenses that use an activatio…" at bounding box center [786, 176] width 1081 height 28
drag, startPoint x: 991, startPoint y: 187, endPoint x: 601, endPoint y: 178, distance: 390.3
click at [601, 178] on td "You have no license activation codes. On-premise licenses that use an activatio…" at bounding box center [786, 176] width 1081 height 28
click at [90, 181] on div "Managed" at bounding box center [106, 185] width 199 height 30
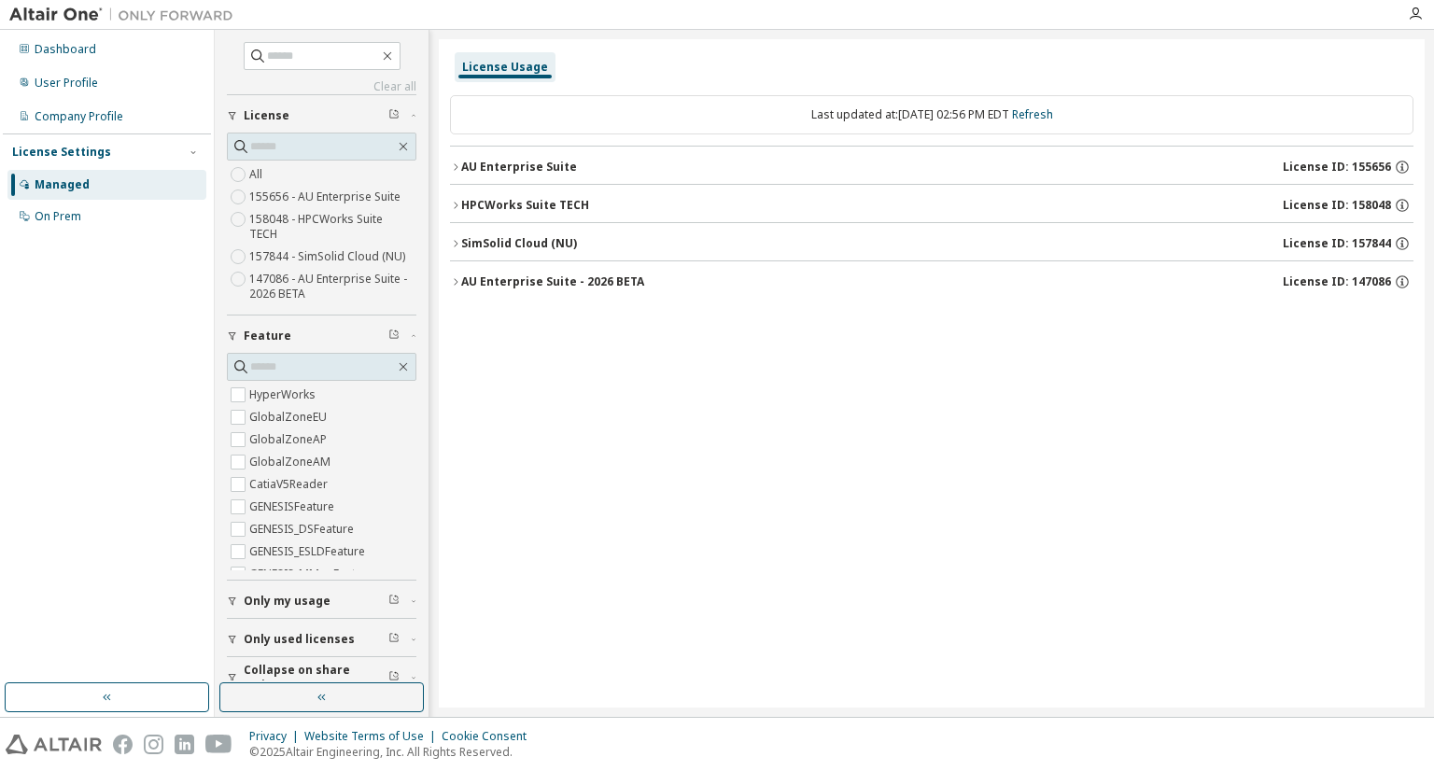
click at [456, 202] on icon "button" at bounding box center [455, 205] width 11 height 11
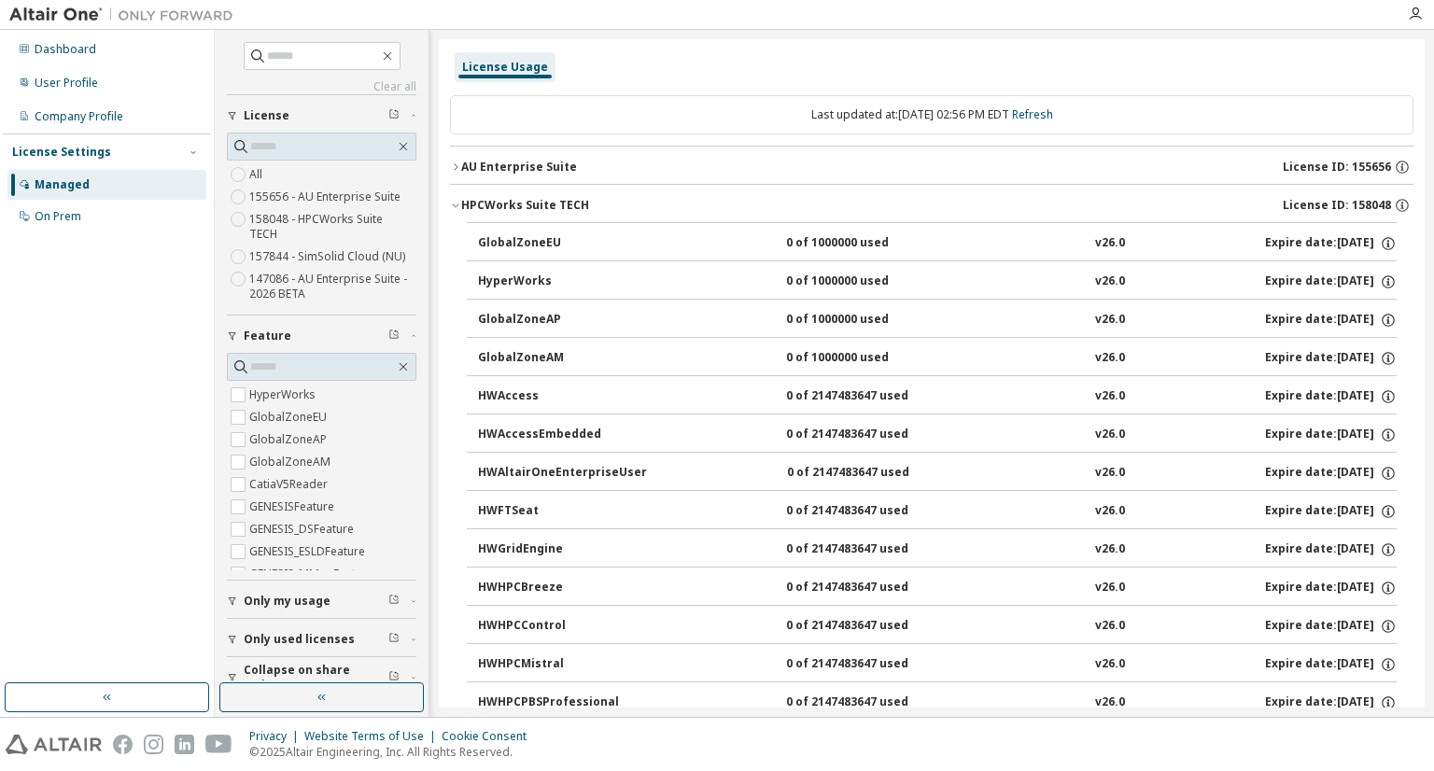
click at [451, 207] on icon "button" at bounding box center [455, 205] width 11 height 11
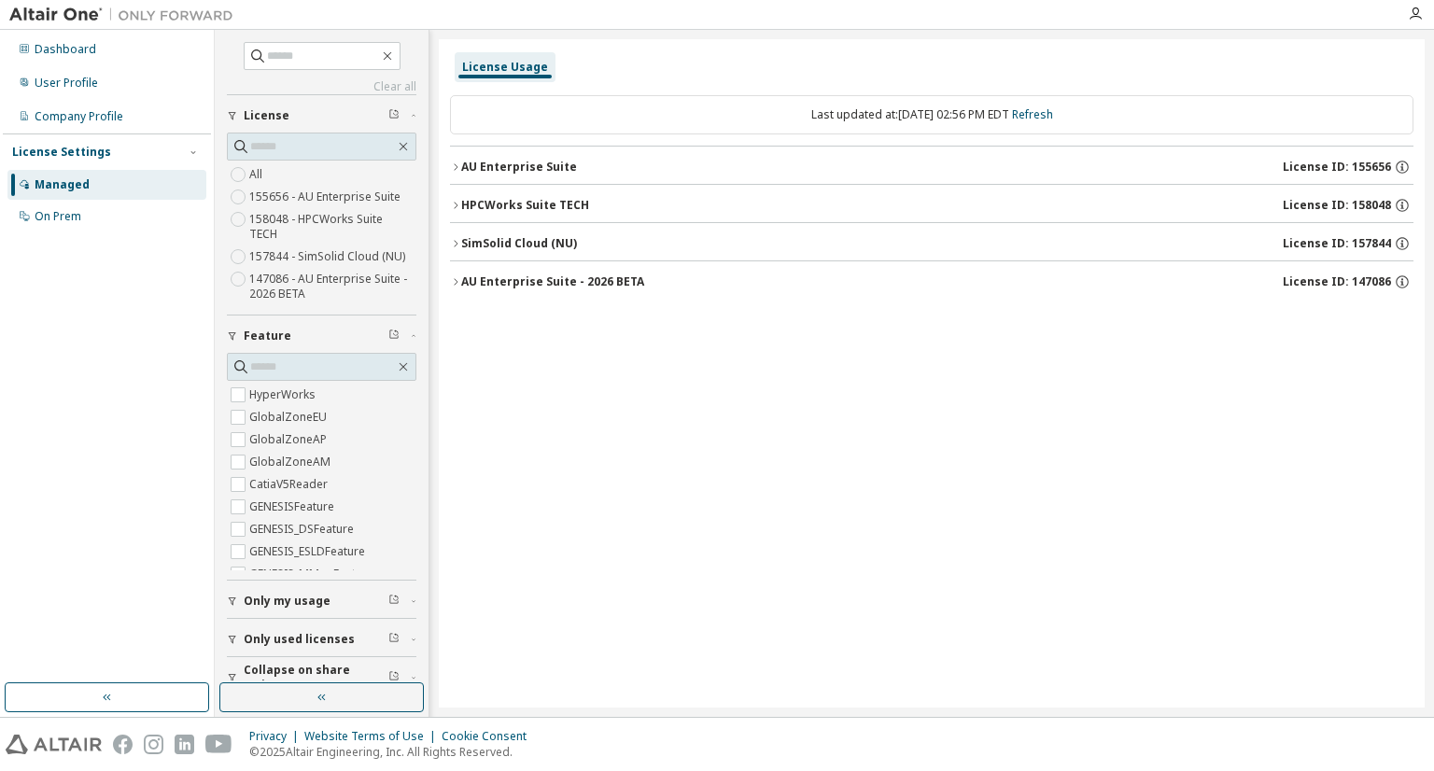
click at [457, 162] on icon "button" at bounding box center [455, 167] width 11 height 11
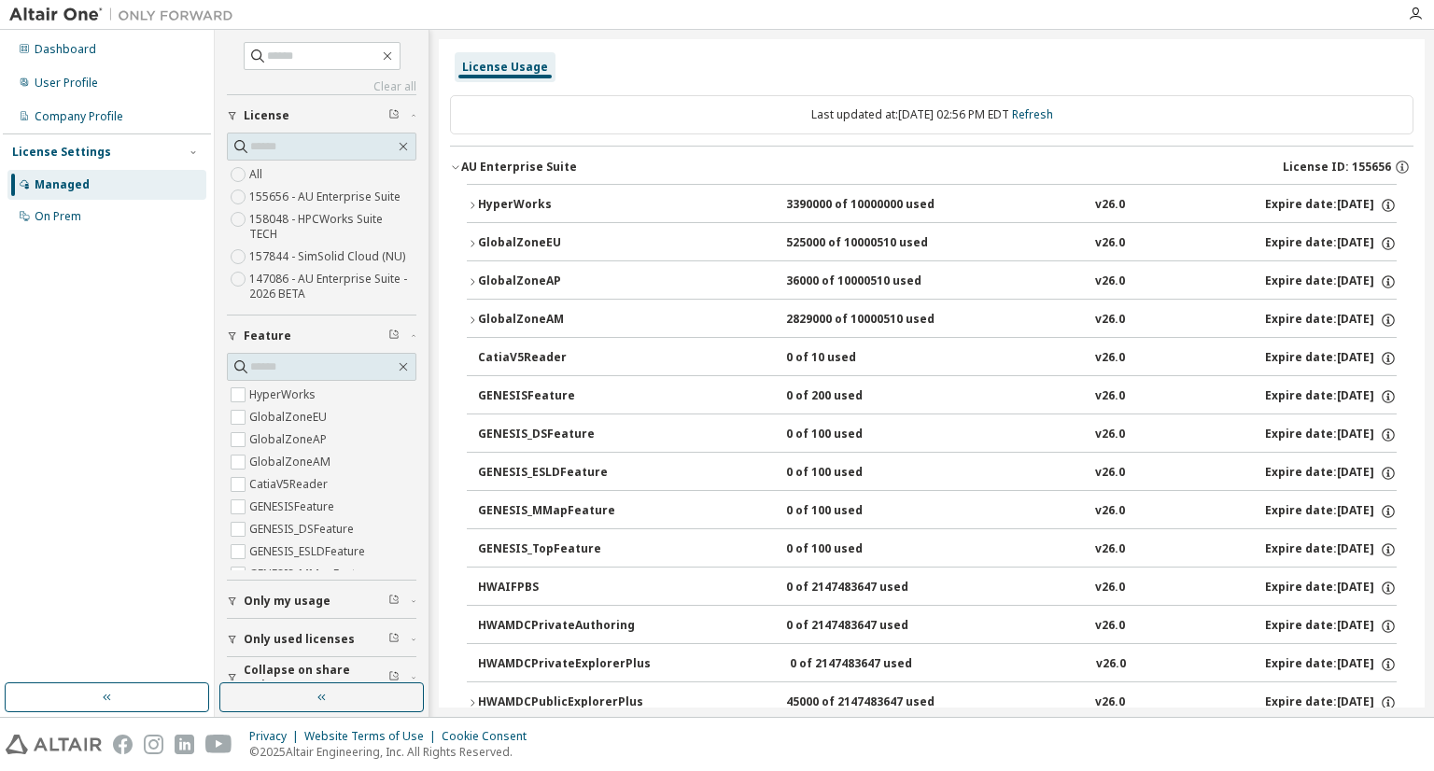
click at [460, 176] on button "AU Enterprise Suite License ID: 155656" at bounding box center [931, 167] width 963 height 41
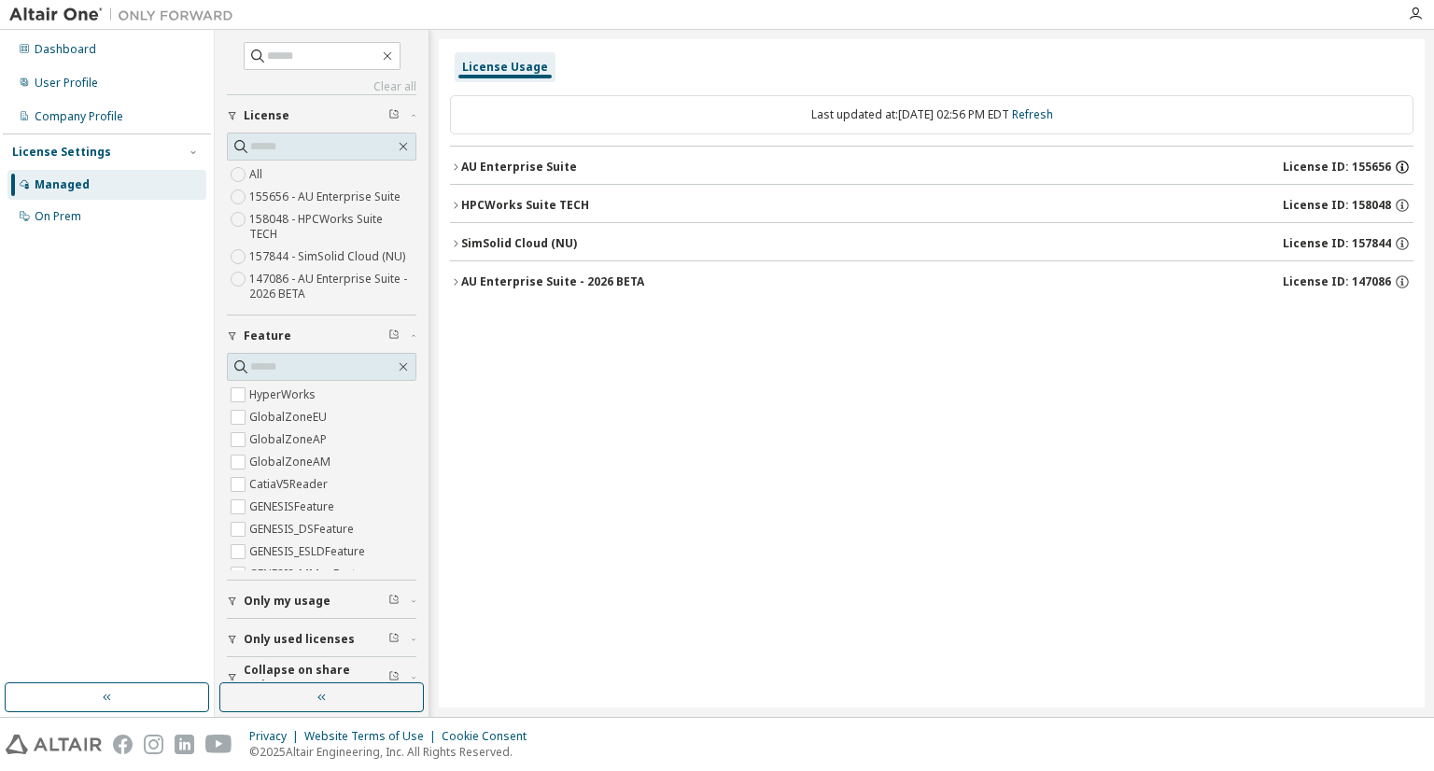
click at [1408, 171] on icon "button" at bounding box center [1402, 167] width 17 height 17
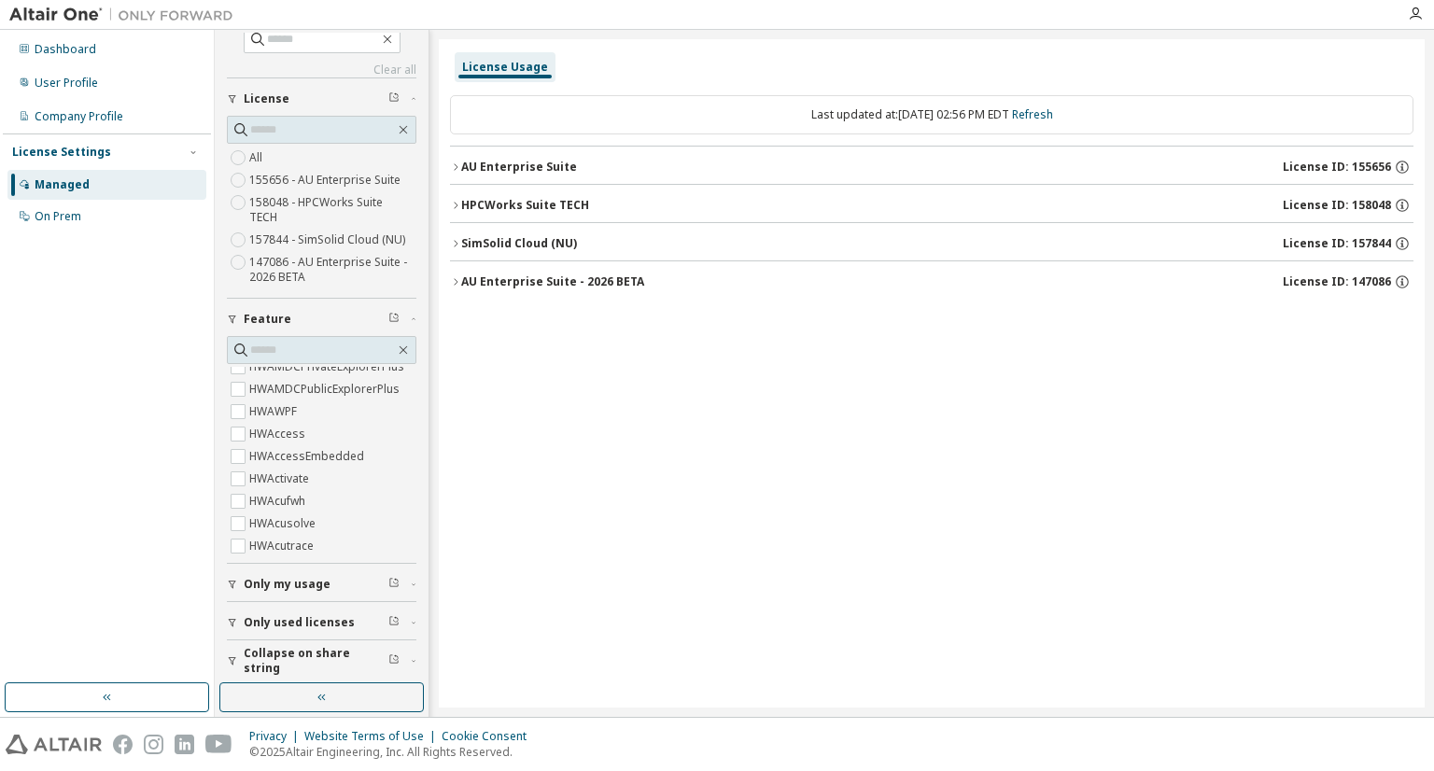
scroll to position [21, 0]
click at [291, 603] on button "Only used licenses" at bounding box center [322, 617] width 190 height 41
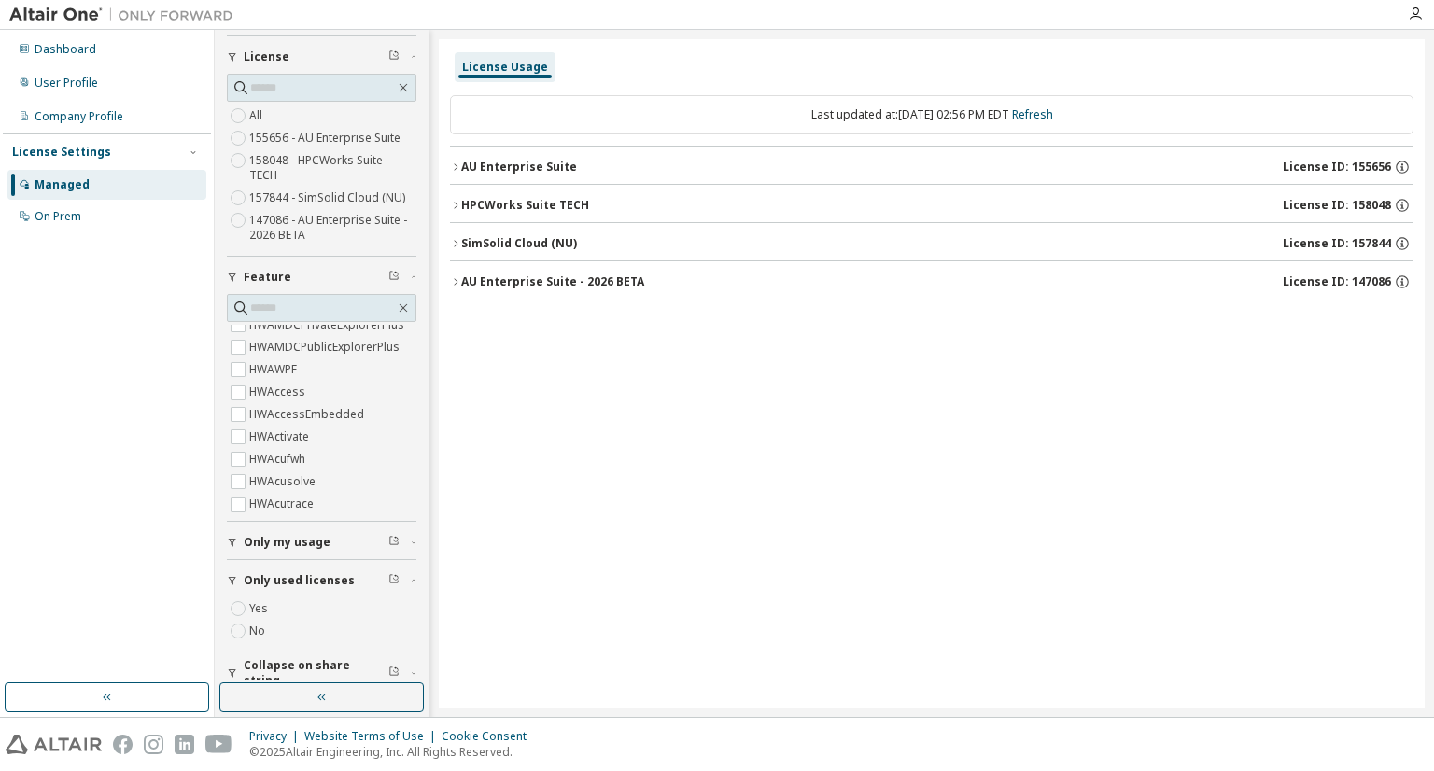
scroll to position [75, 0]
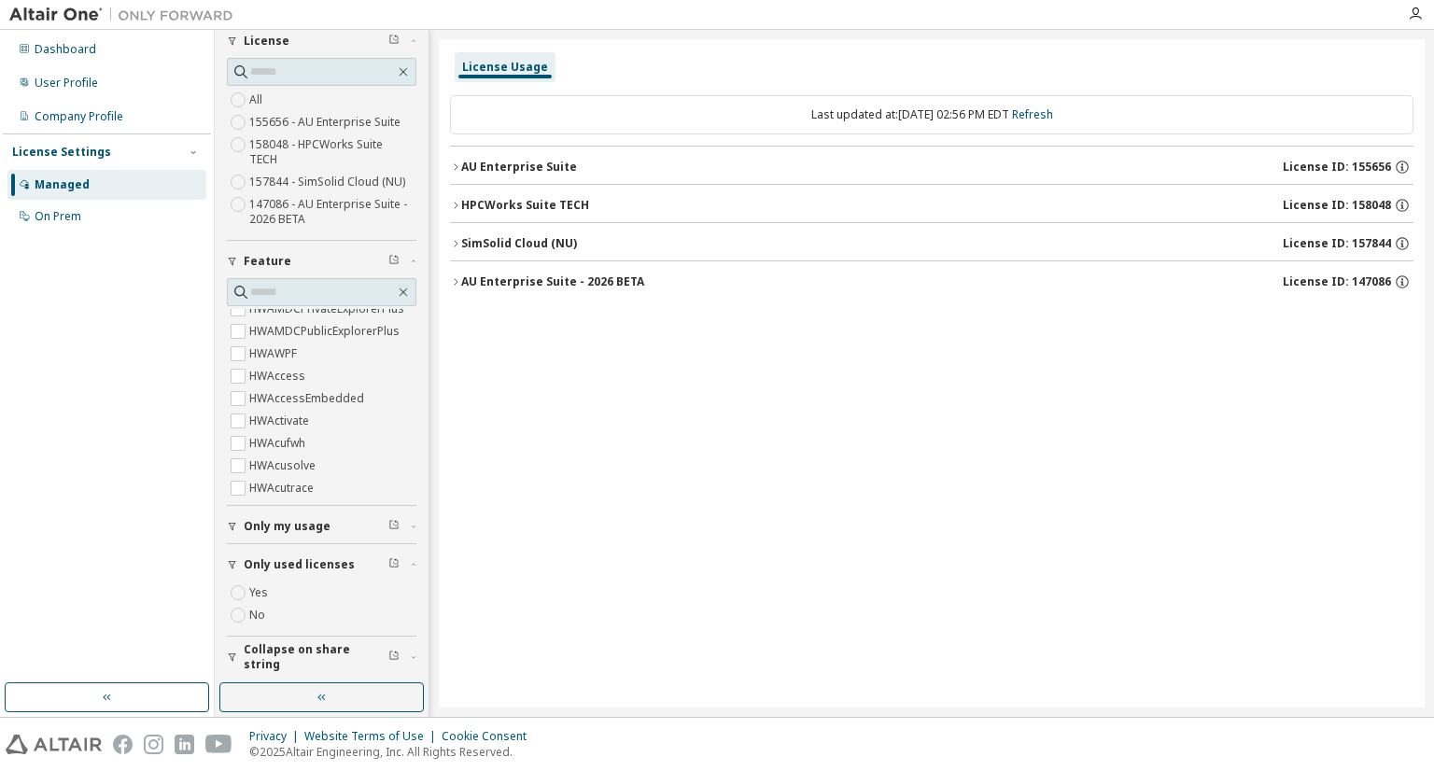
click at [272, 523] on span "Only my usage" at bounding box center [287, 526] width 87 height 15
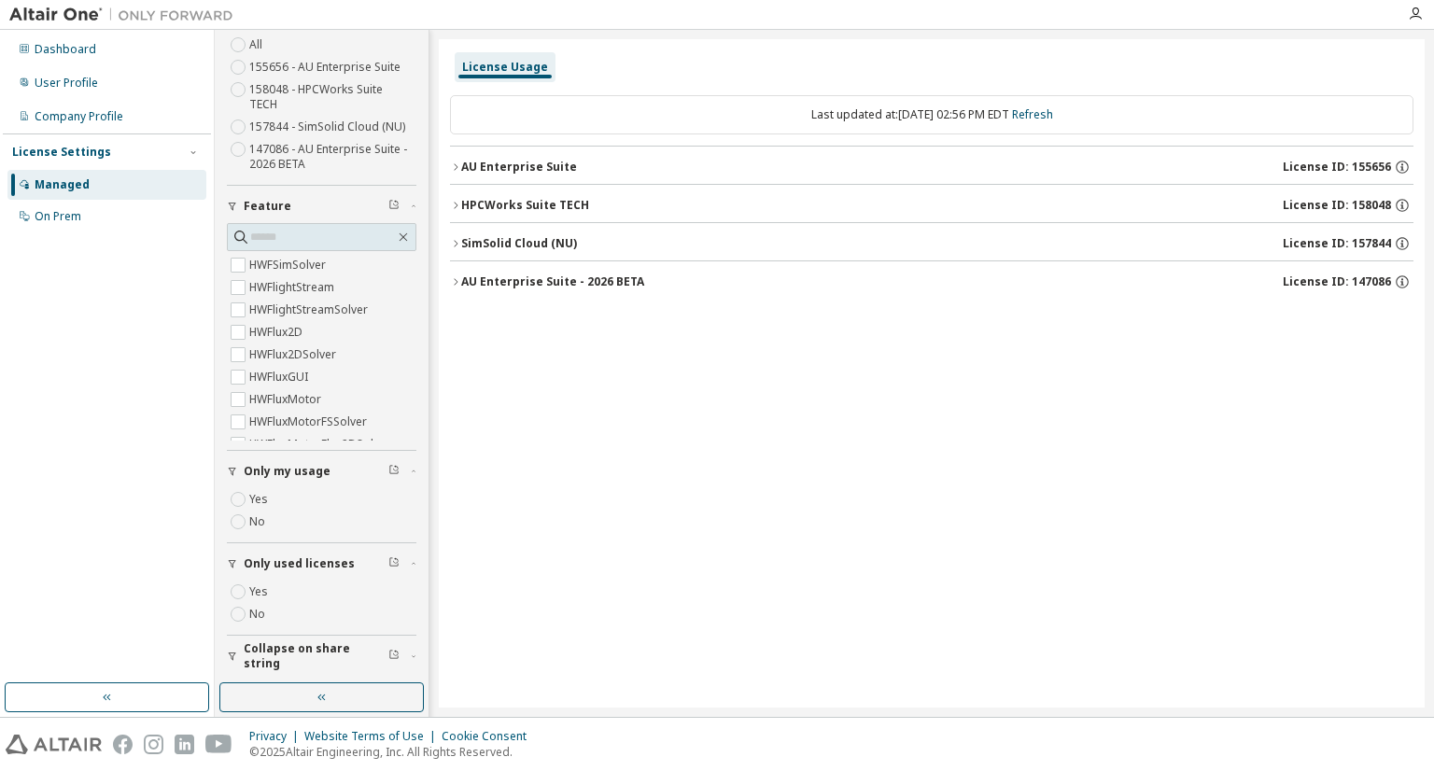
scroll to position [2427, 0]
